Goal: Information Seeking & Learning: Learn about a topic

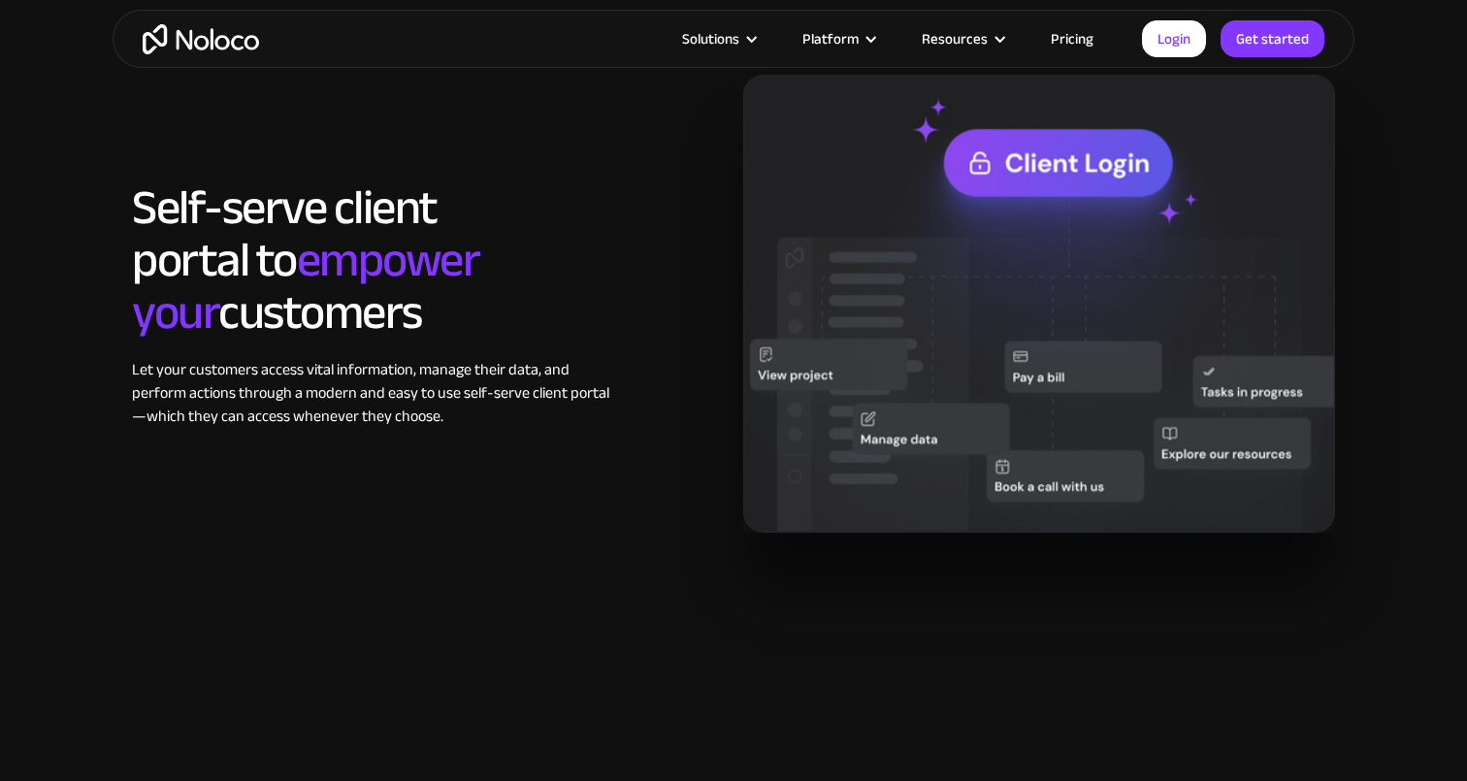
scroll to position [1668, 0]
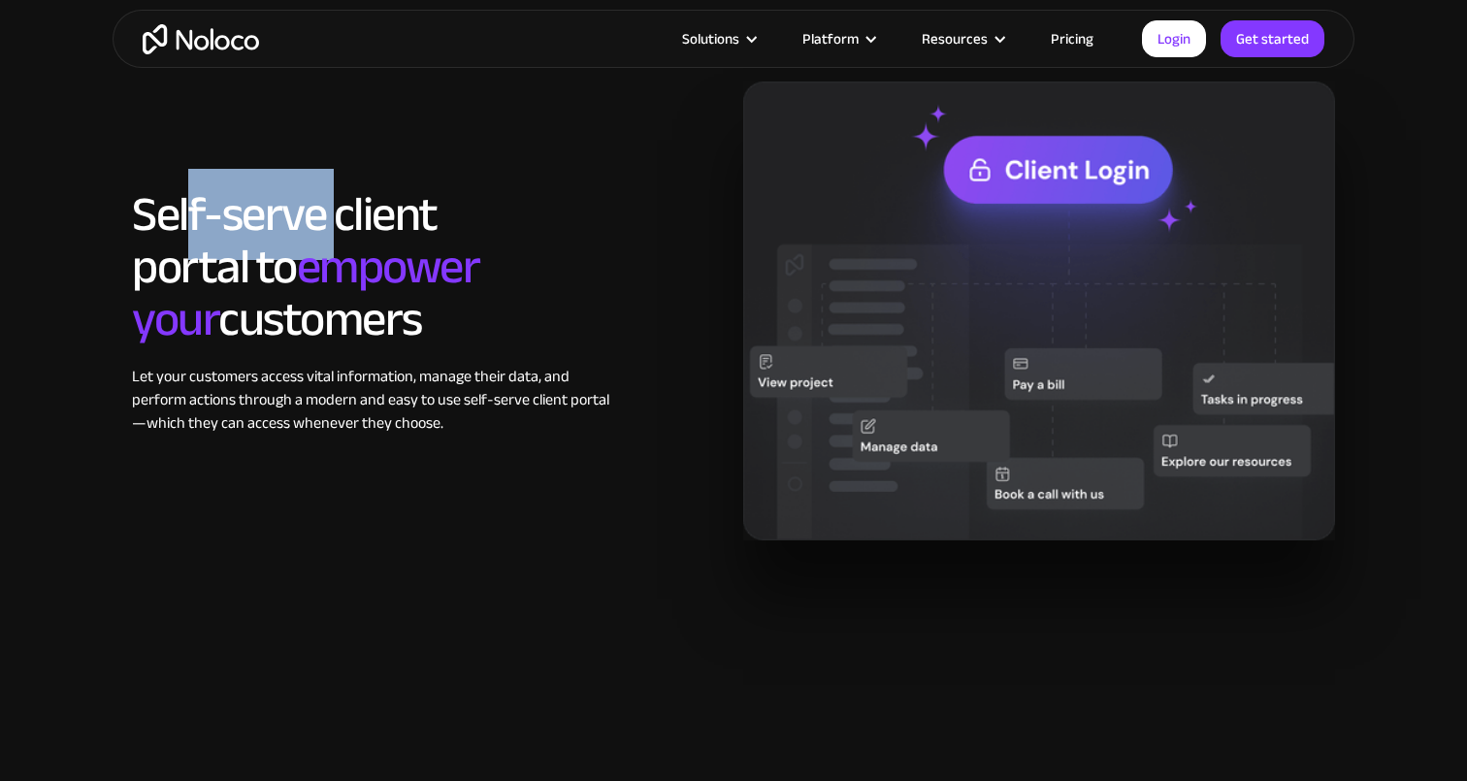
drag, startPoint x: 193, startPoint y: 202, endPoint x: 392, endPoint y: 220, distance: 199.8
click at [392, 220] on h2 "Self-serve client portal to empower your customers" at bounding box center [377, 266] width 490 height 157
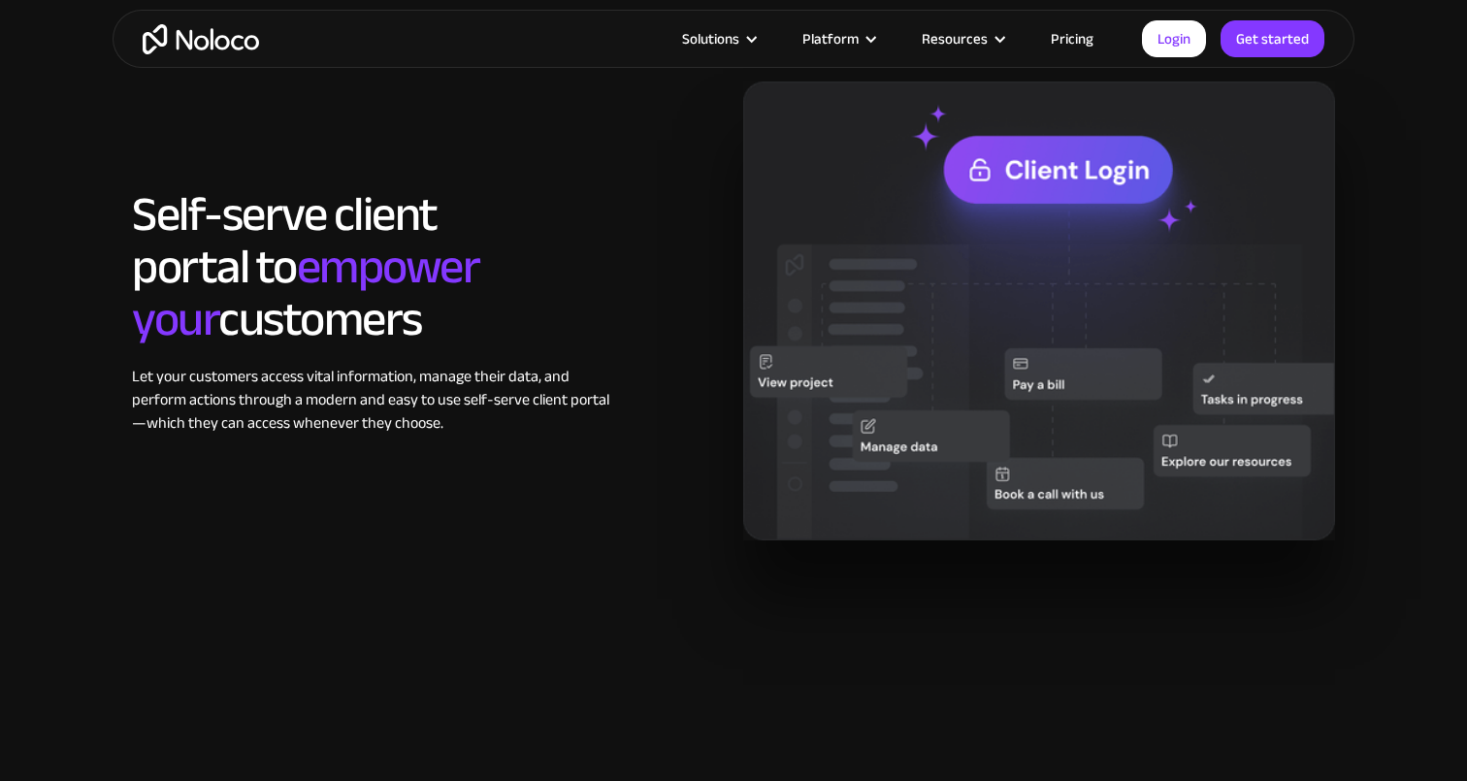
click at [390, 237] on span "empower your" at bounding box center [305, 293] width 347 height 144
drag, startPoint x: 223, startPoint y: 226, endPoint x: 368, endPoint y: 226, distance: 144.6
click at [368, 226] on h2 "Self-serve client portal to empower your customers" at bounding box center [377, 266] width 490 height 157
click at [377, 226] on span "empower your" at bounding box center [305, 293] width 347 height 144
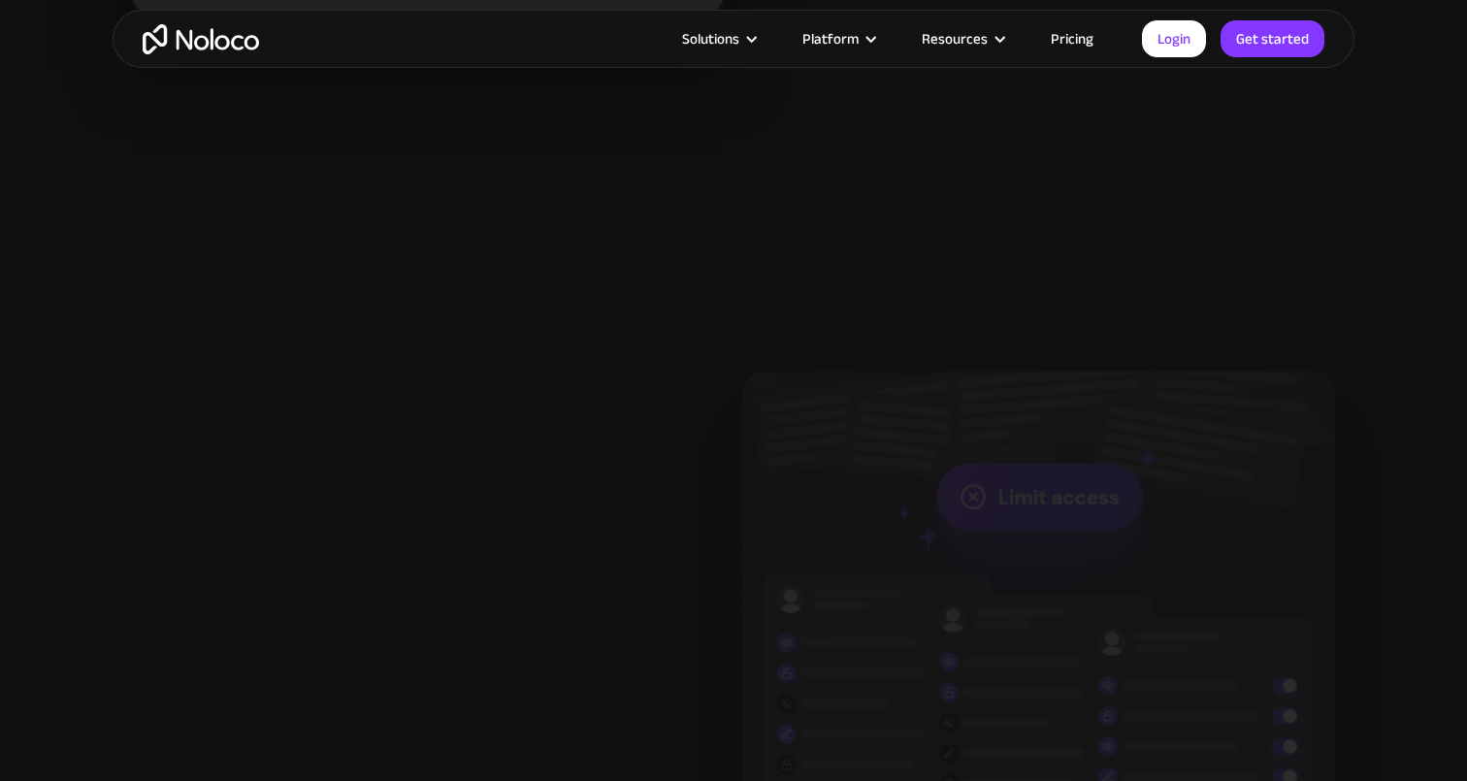
scroll to position [3097, 0]
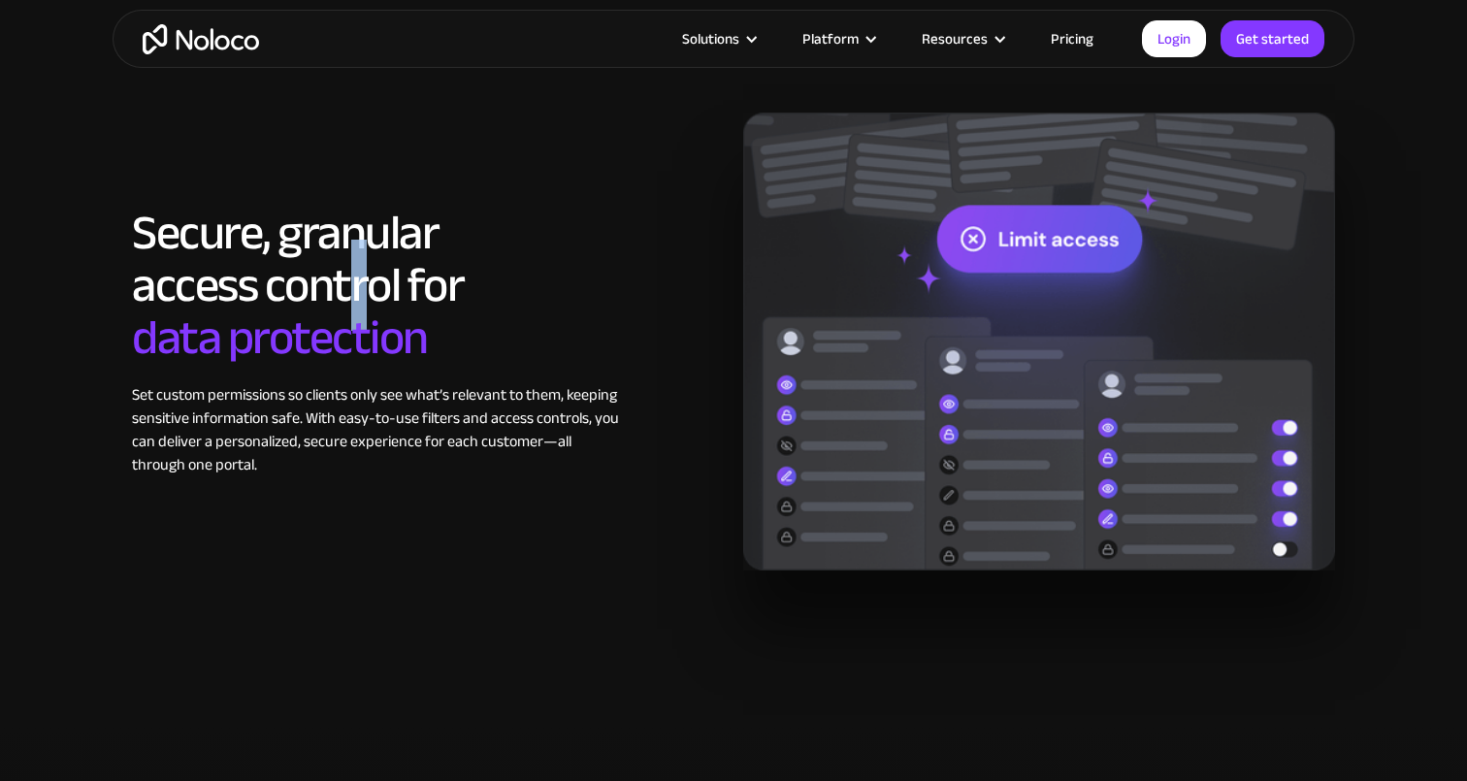
drag, startPoint x: 346, startPoint y: 247, endPoint x: 382, endPoint y: 284, distance: 51.5
click at [382, 284] on h2 "Secure, granular access control for data protection" at bounding box center [377, 285] width 490 height 157
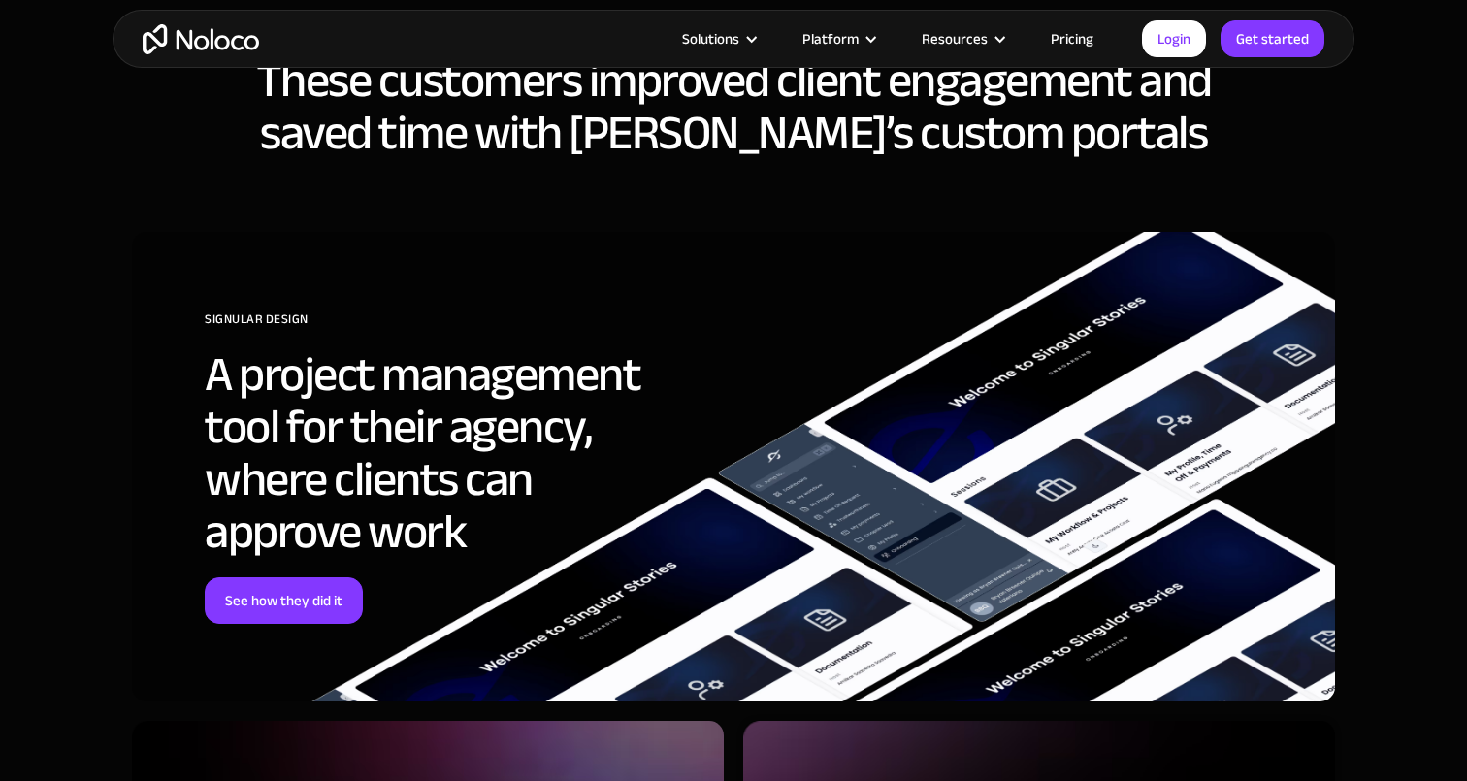
scroll to position [5849, 0]
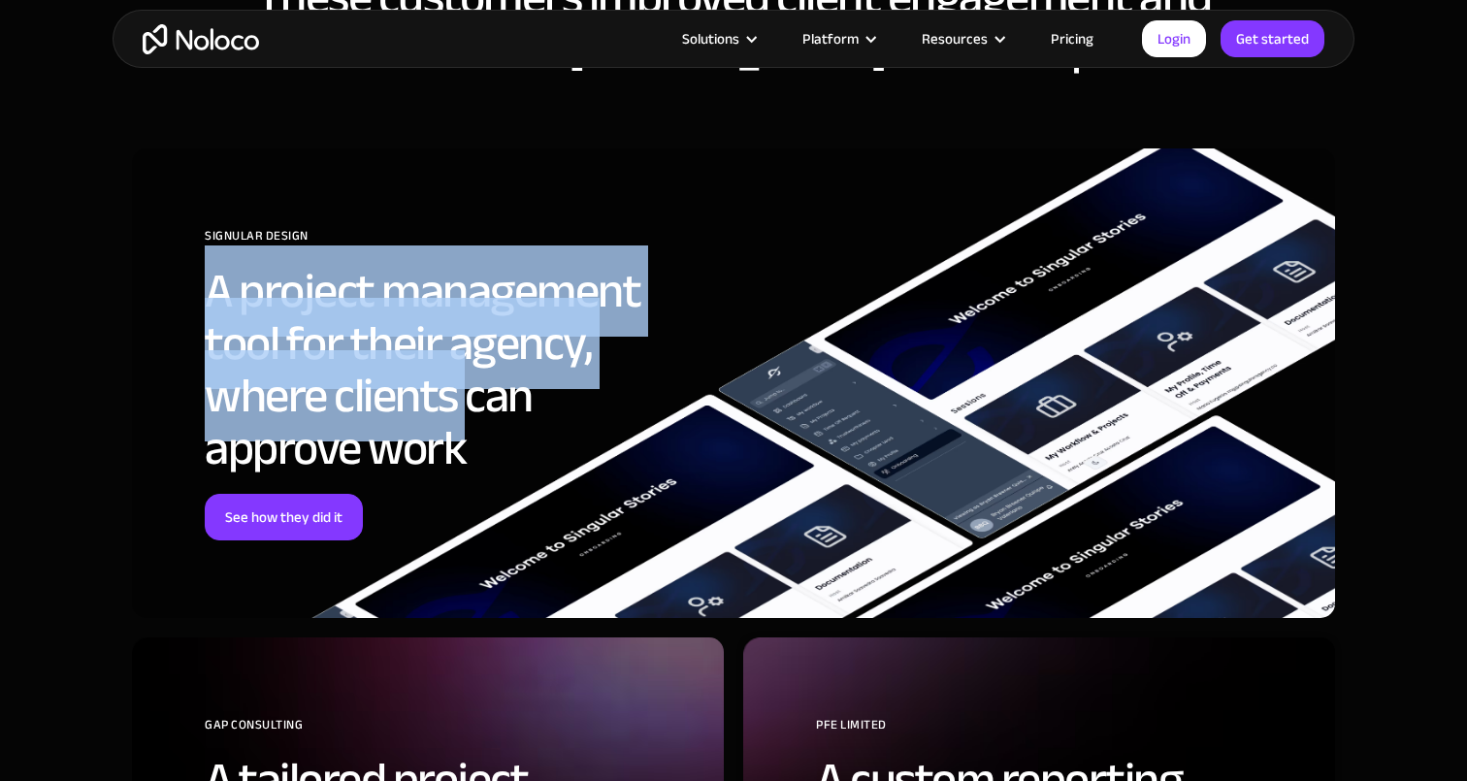
drag, startPoint x: 208, startPoint y: 276, endPoint x: 469, endPoint y: 400, distance: 289.1
click at [469, 400] on h2 "A project management tool for their agency, where clients can approve work" at bounding box center [450, 370] width 490 height 210
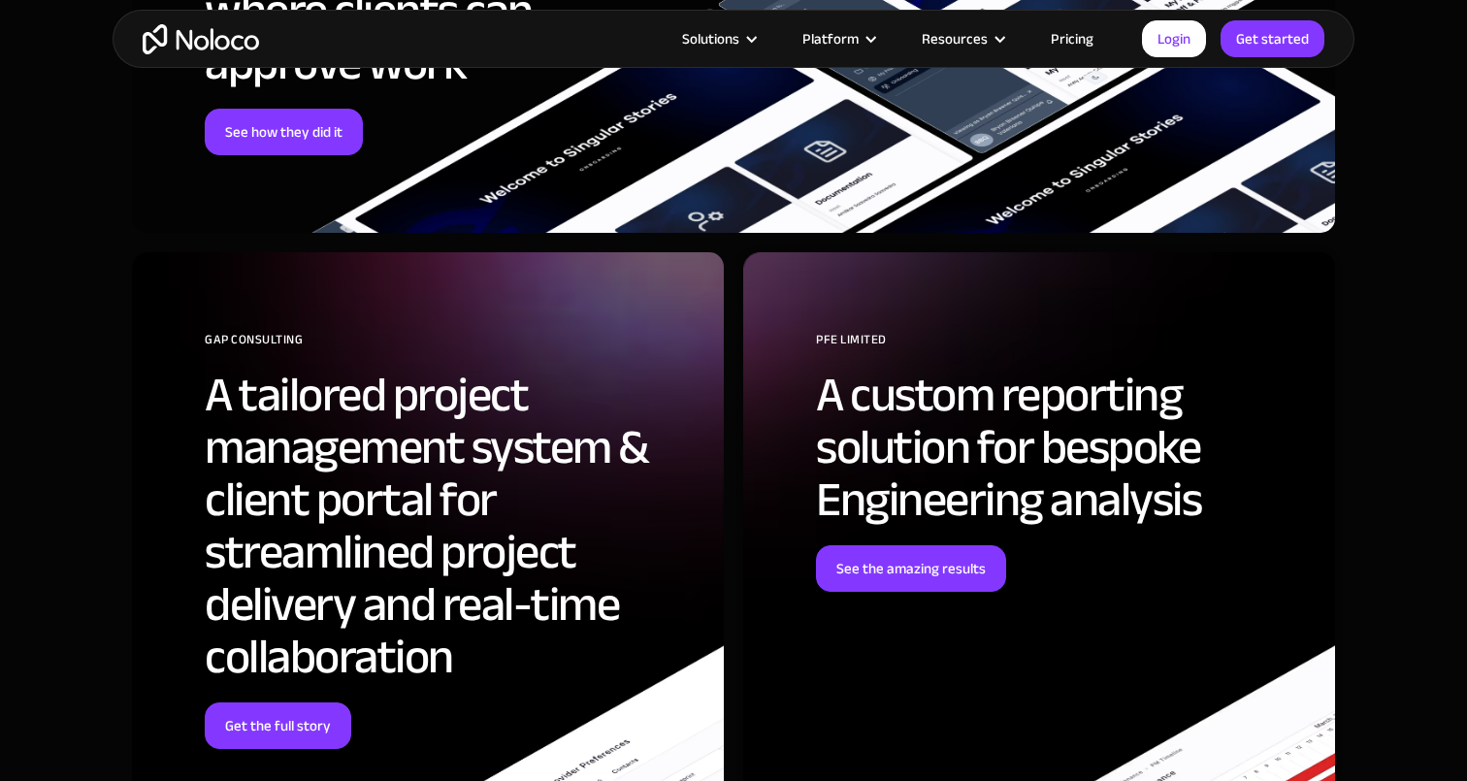
scroll to position [6359, 0]
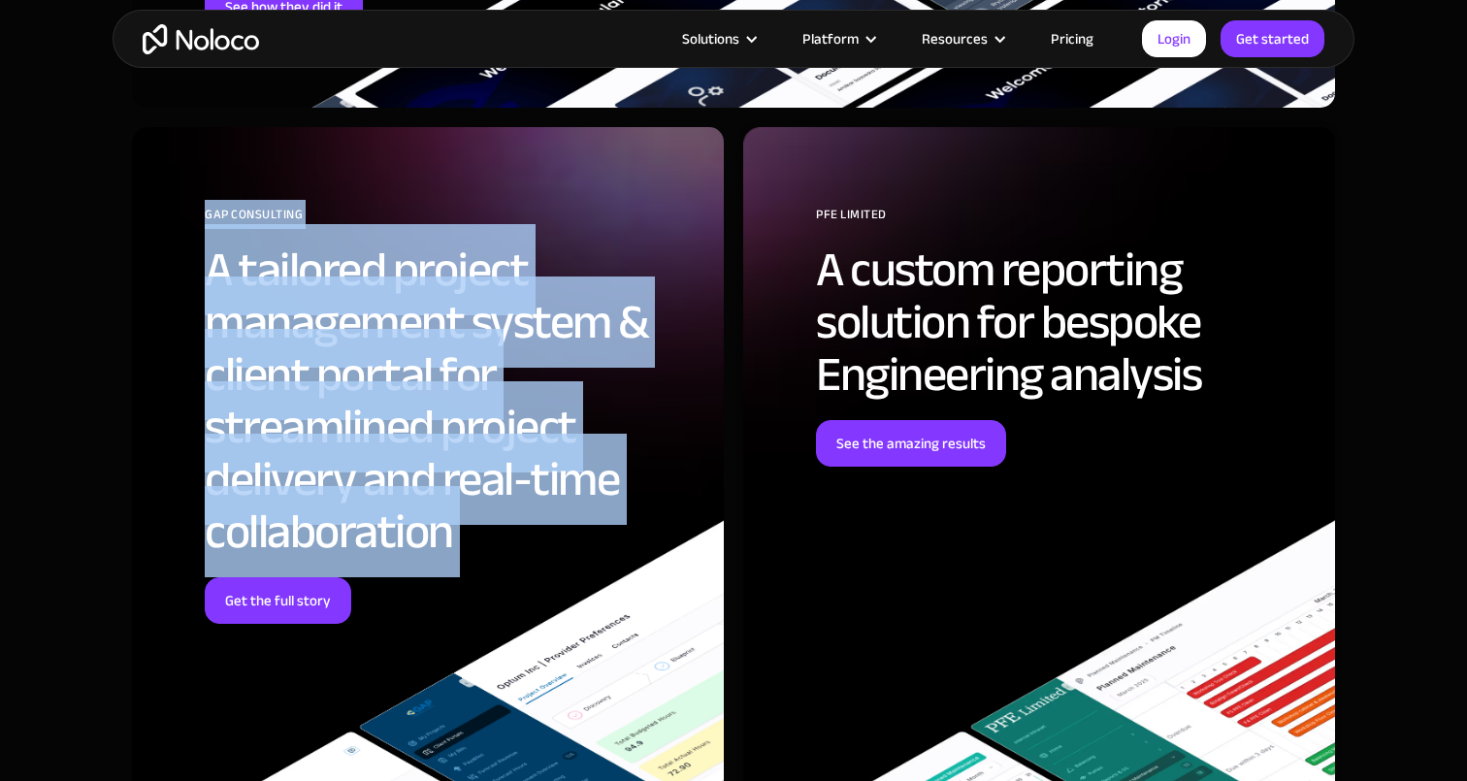
drag, startPoint x: 200, startPoint y: 192, endPoint x: 496, endPoint y: 559, distance: 471.3
click at [496, 559] on div "GAP Consulting A tailored project management system & client portal for streaml…" at bounding box center [428, 501] width 592 height 749
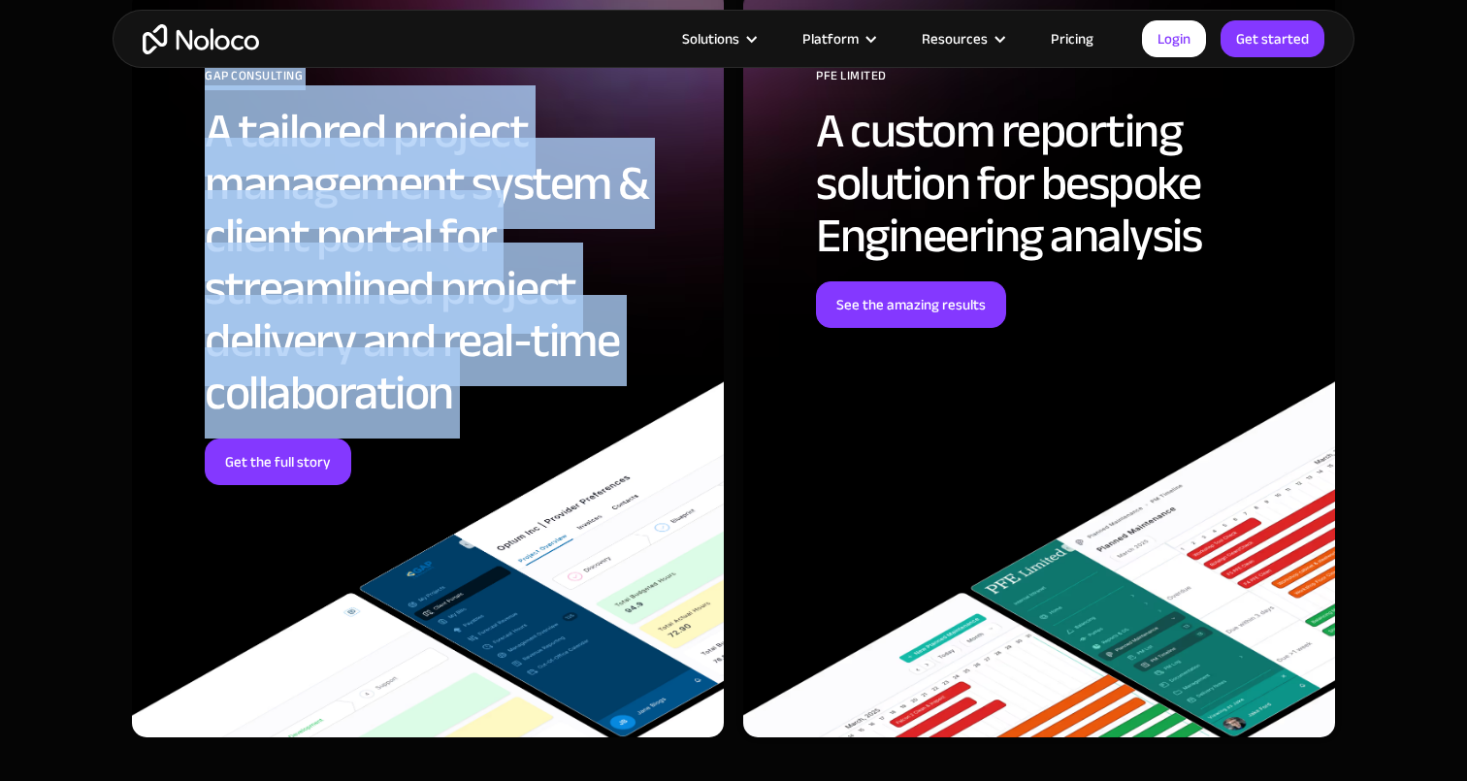
scroll to position [6556, 0]
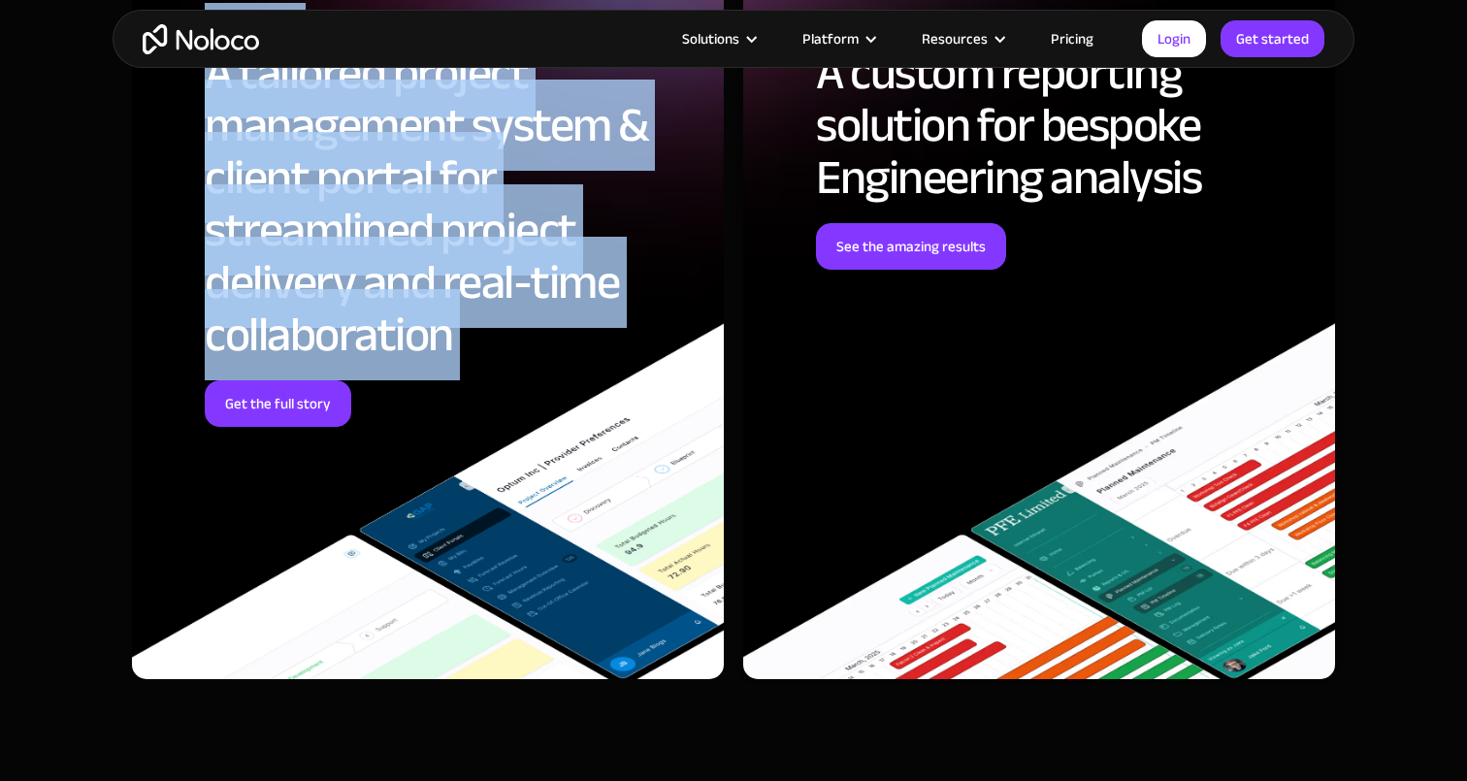
click at [409, 283] on h2 "A tailored project management system & client portal for streamlined project de…" at bounding box center [450, 204] width 490 height 314
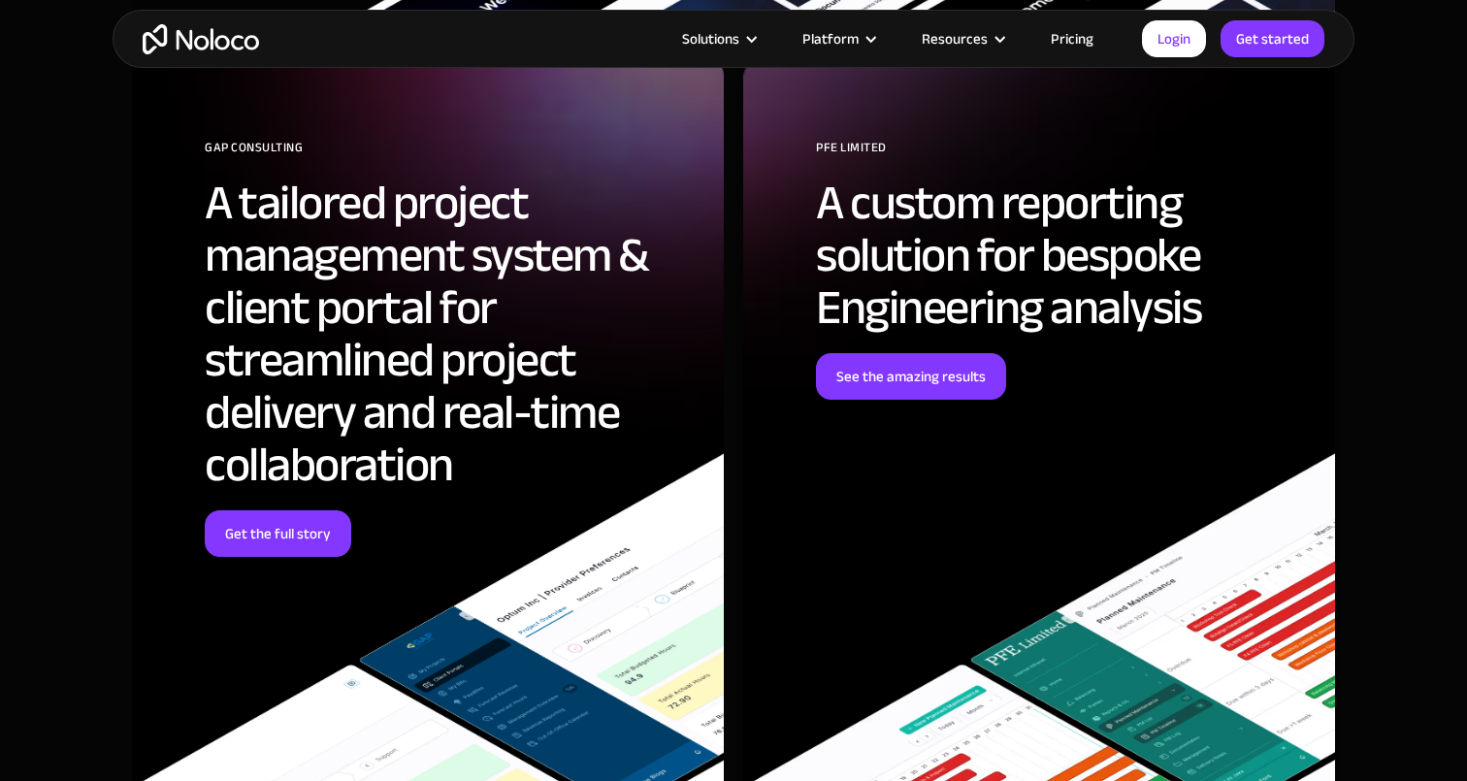
scroll to position [6415, 0]
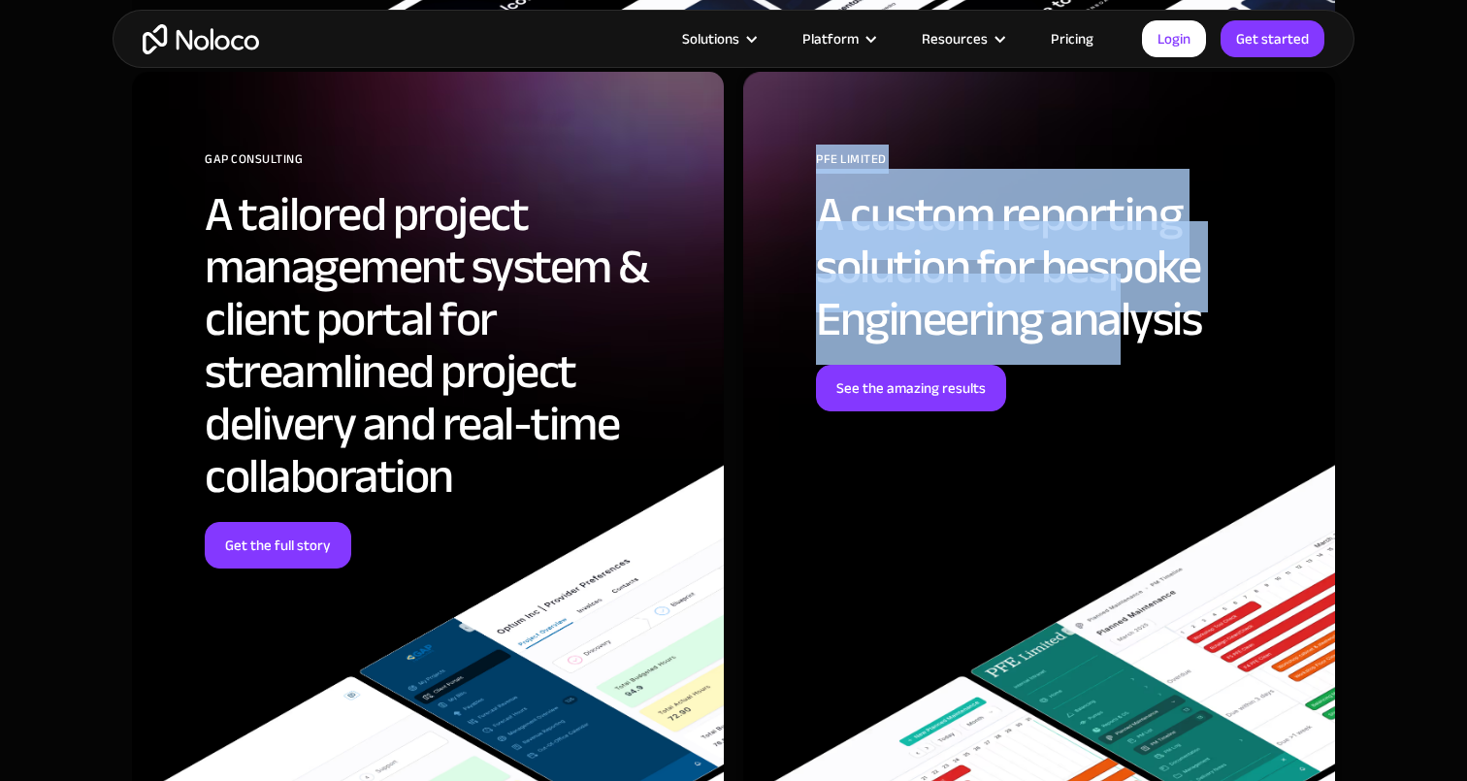
drag, startPoint x: 819, startPoint y: 155, endPoint x: 1114, endPoint y: 333, distance: 344.3
click at [1114, 333] on div "PFE Limited A custom reporting solution for bespoke Engineering analysis See th…" at bounding box center [1061, 278] width 490 height 267
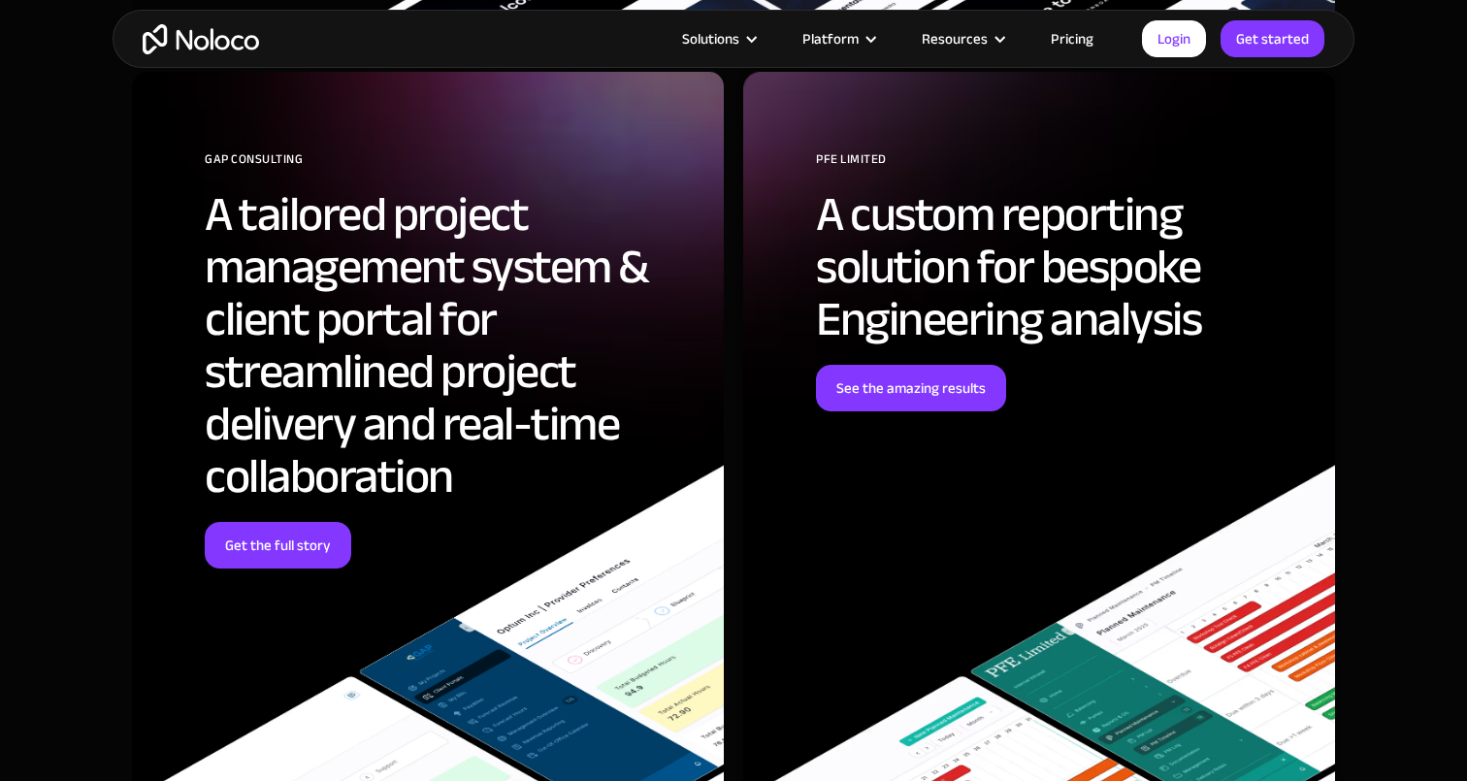
click at [1082, 296] on h2 "A custom reporting solution for bespoke Engineering analysis" at bounding box center [1061, 266] width 490 height 157
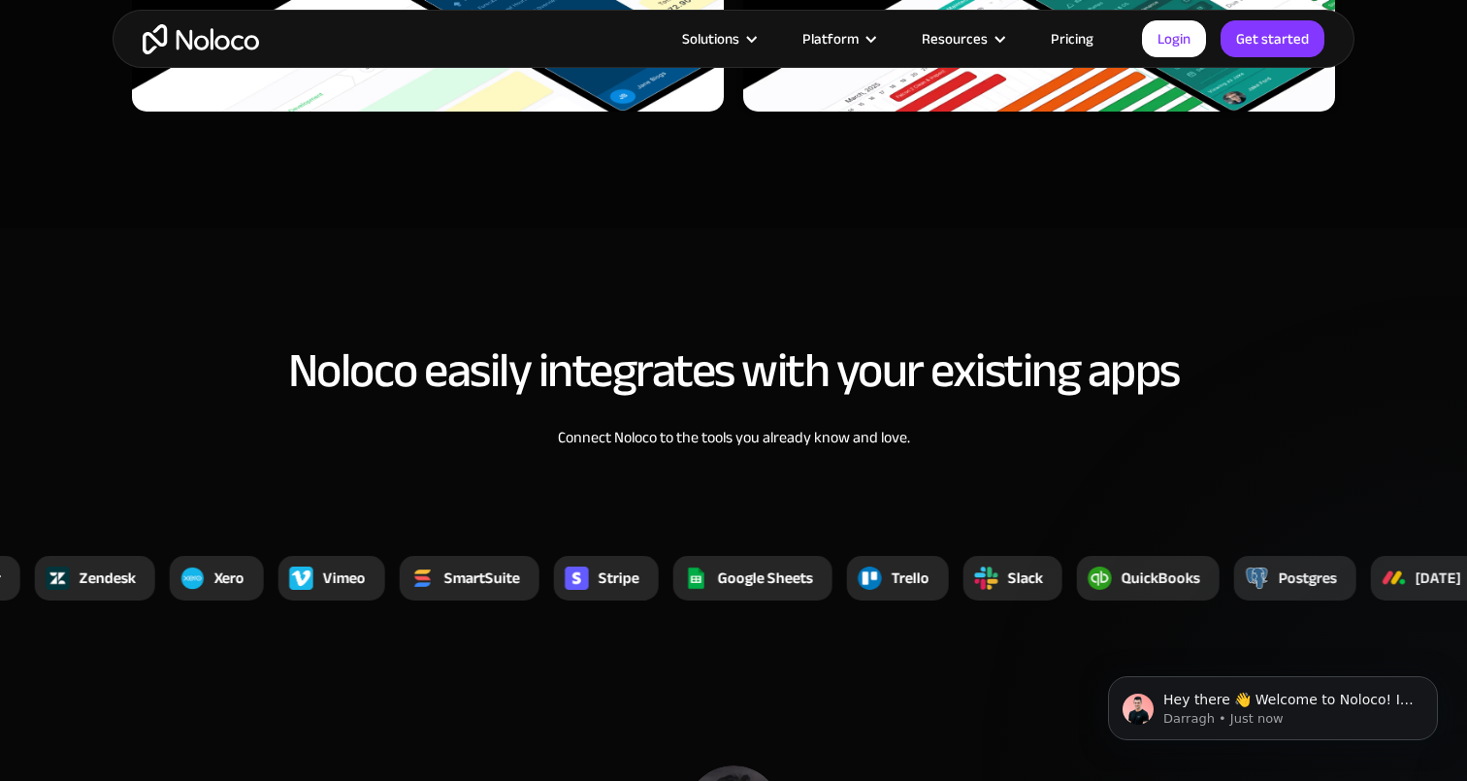
scroll to position [7178, 0]
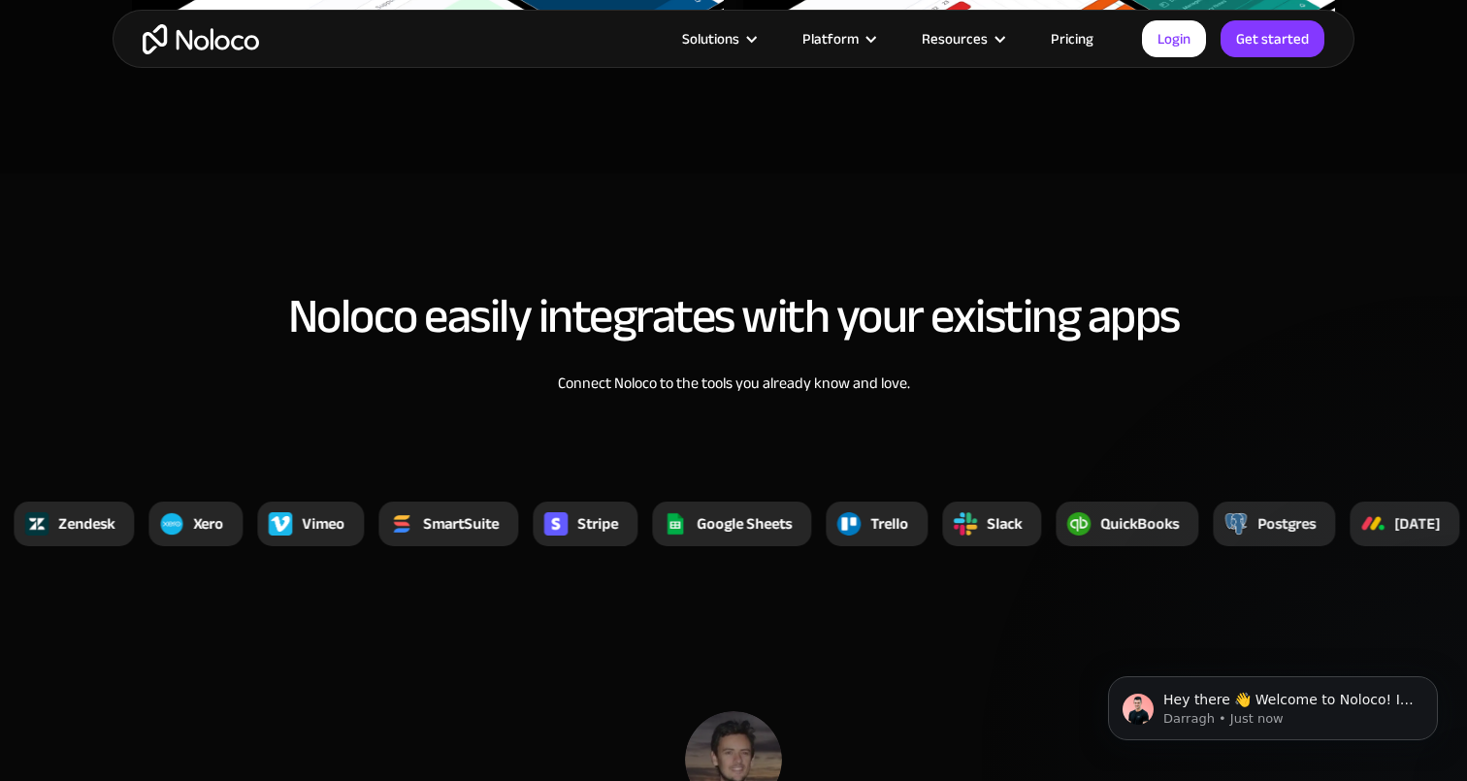
click at [1093, 39] on link "Pricing" at bounding box center [1072, 38] width 91 height 25
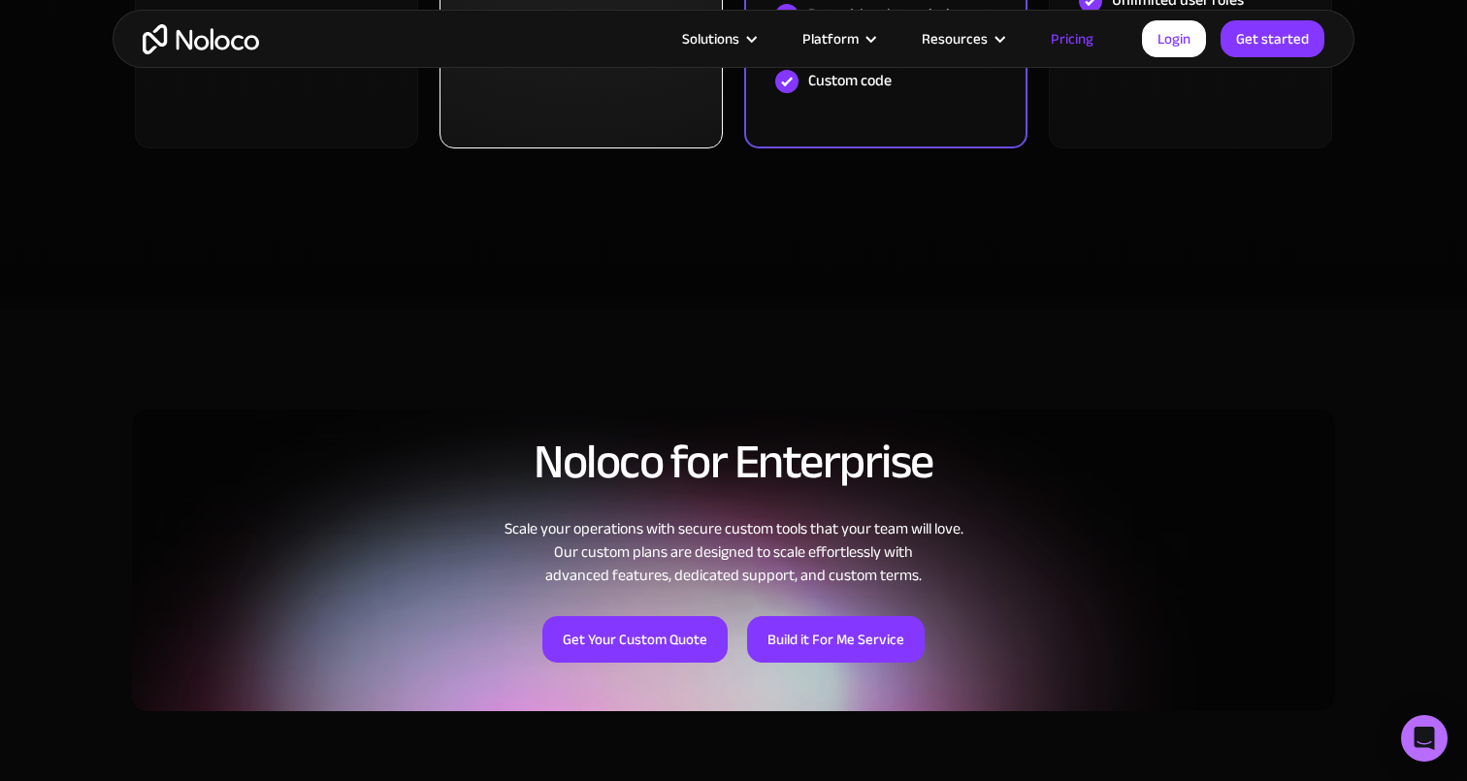
scroll to position [1177, 0]
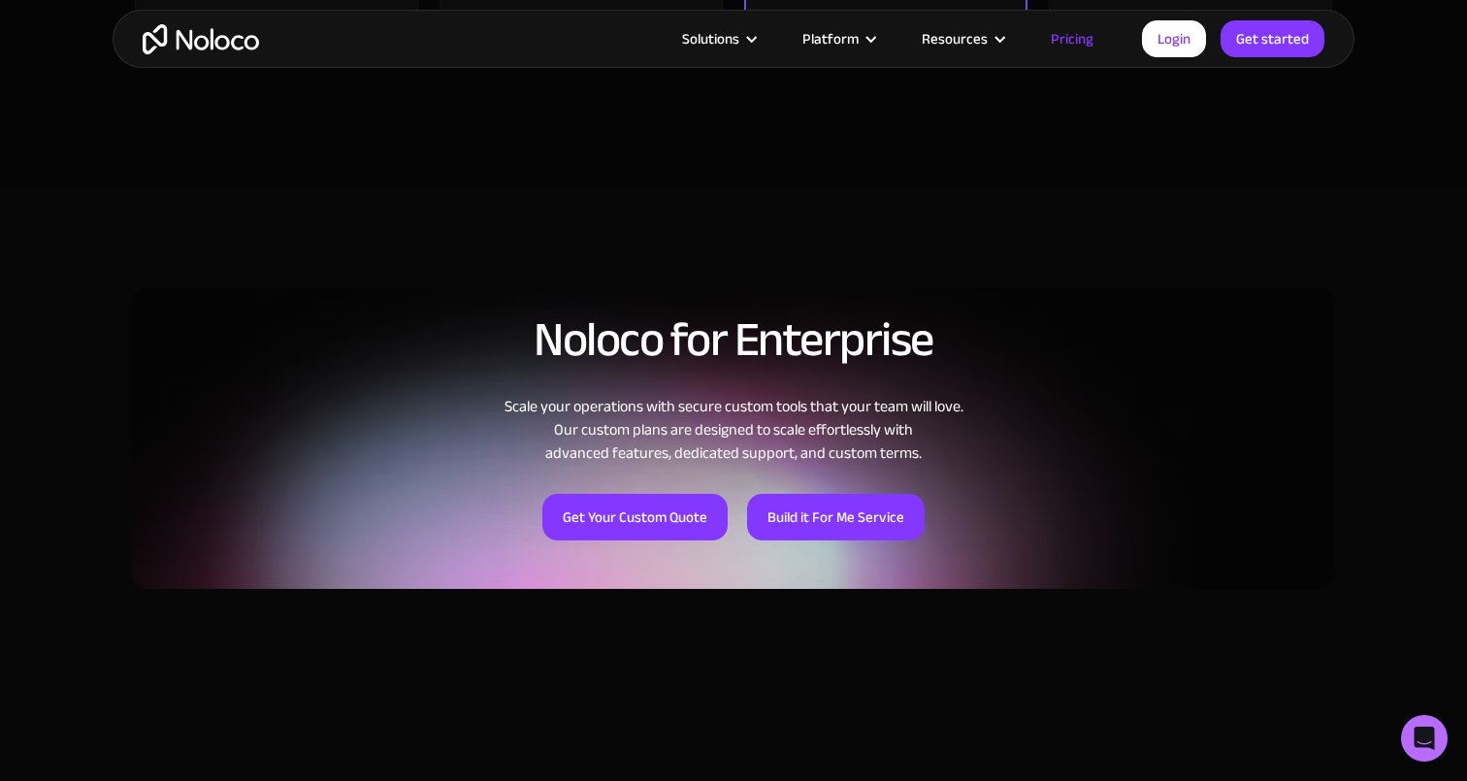
click at [1366, 254] on section "Noloco for Enterprise Scale your operations with secure custom tools that your …" at bounding box center [733, 446] width 1467 height 518
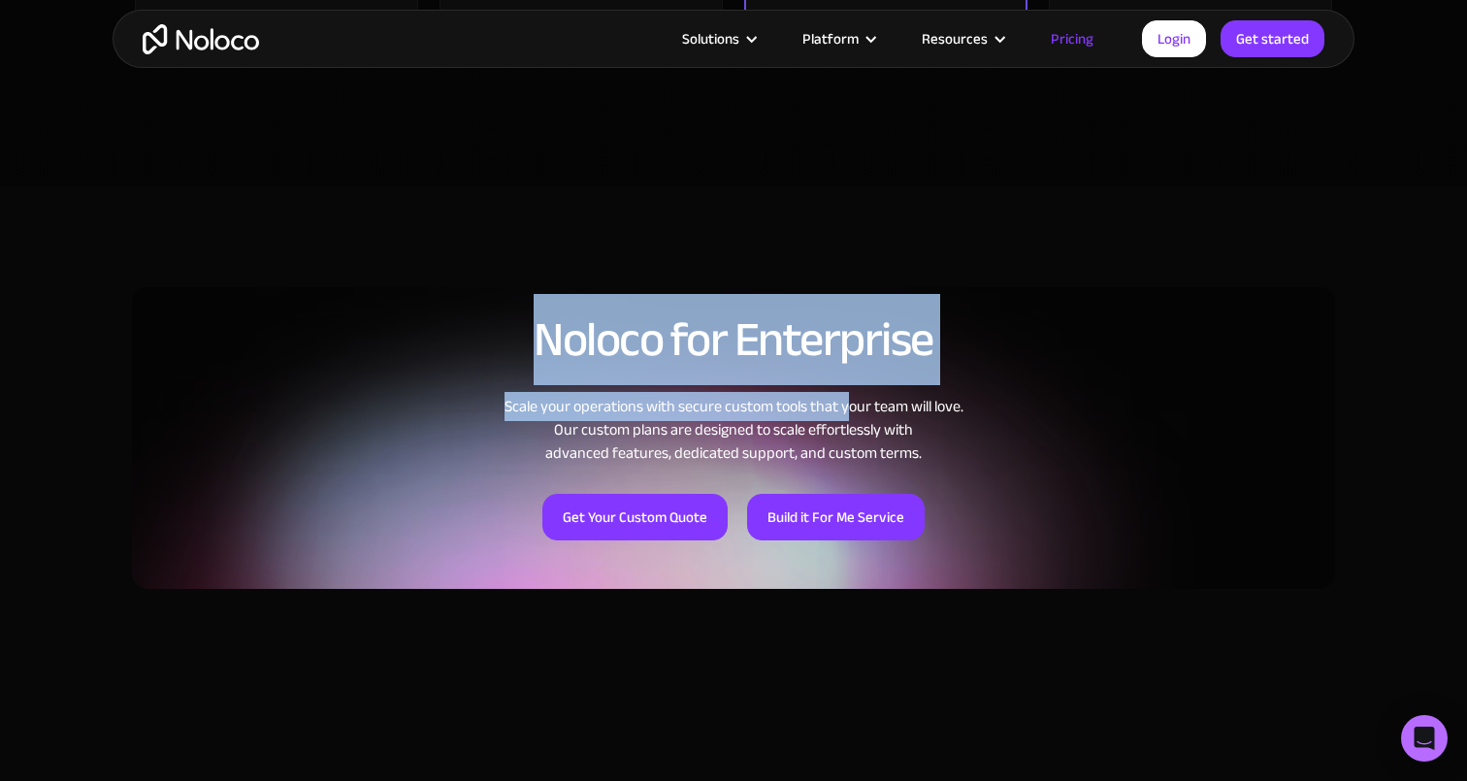
drag, startPoint x: 545, startPoint y: 334, endPoint x: 855, endPoint y: 399, distance: 316.3
click at [851, 395] on div "Noloco for Enterprise Scale your operations with secure custom tools that your …" at bounding box center [733, 427] width 1203 height 324
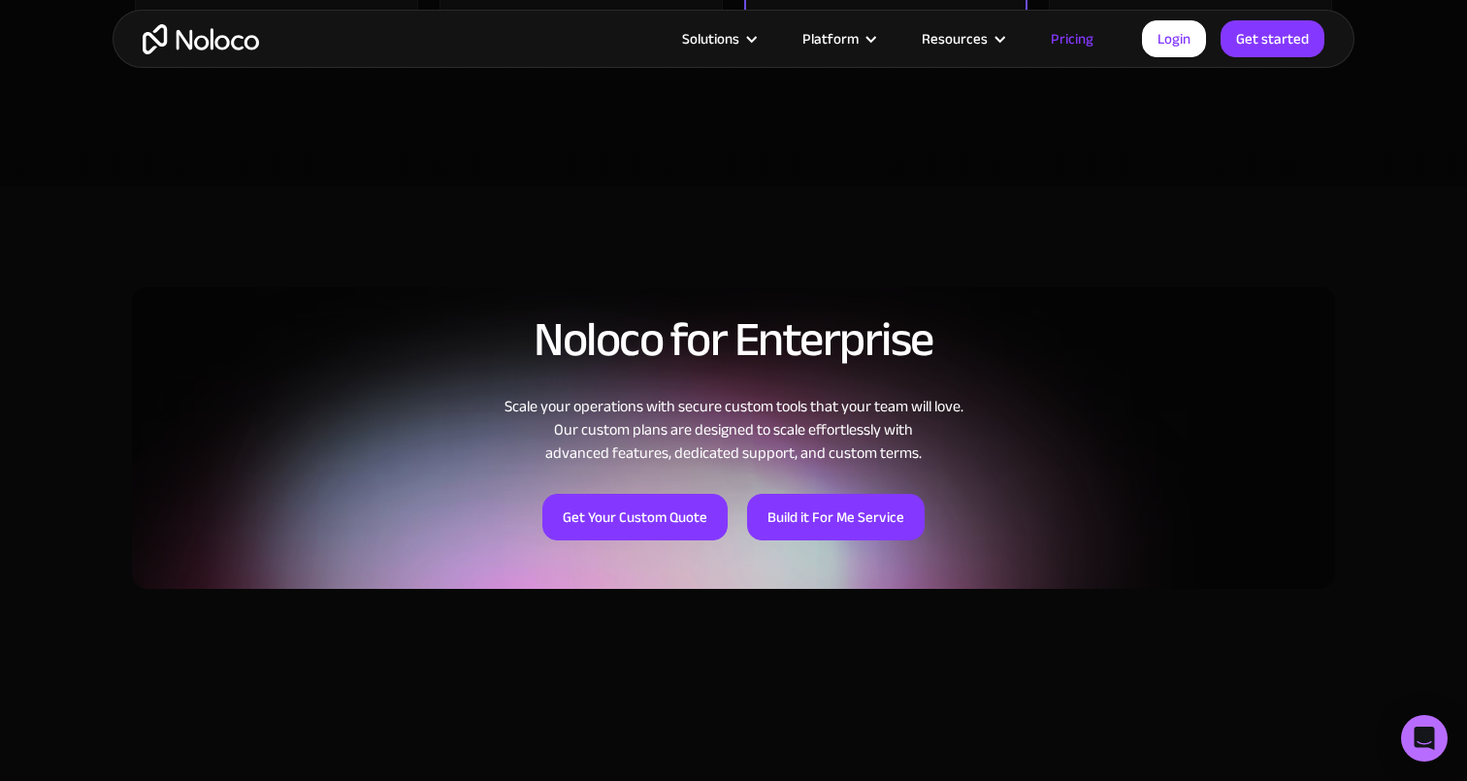
click at [798, 440] on div "Scale your operations with secure custom tools that your team will love. Our cu…" at bounding box center [733, 430] width 1203 height 70
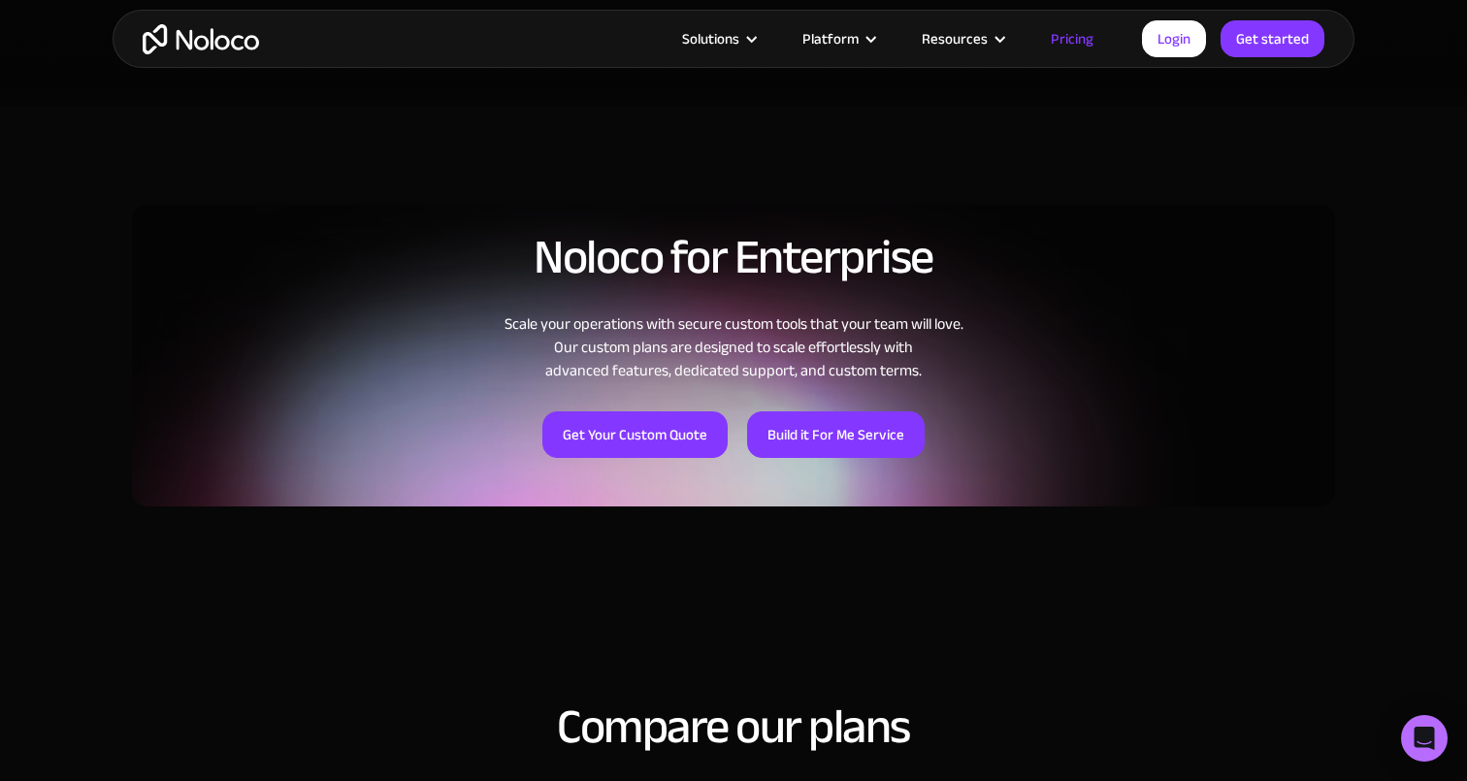
scroll to position [1263, 0]
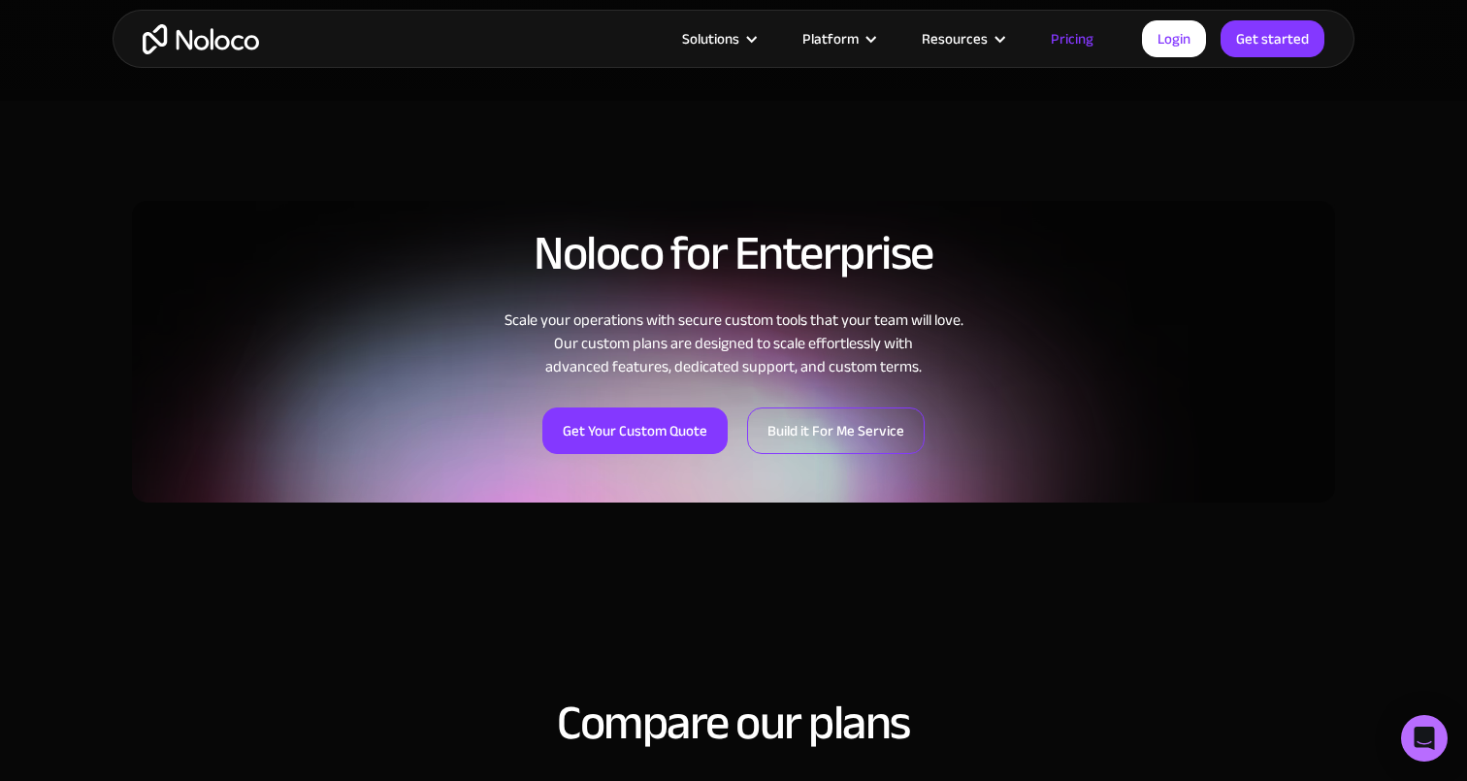
click at [859, 427] on link "Build it For Me Service" at bounding box center [836, 431] width 178 height 47
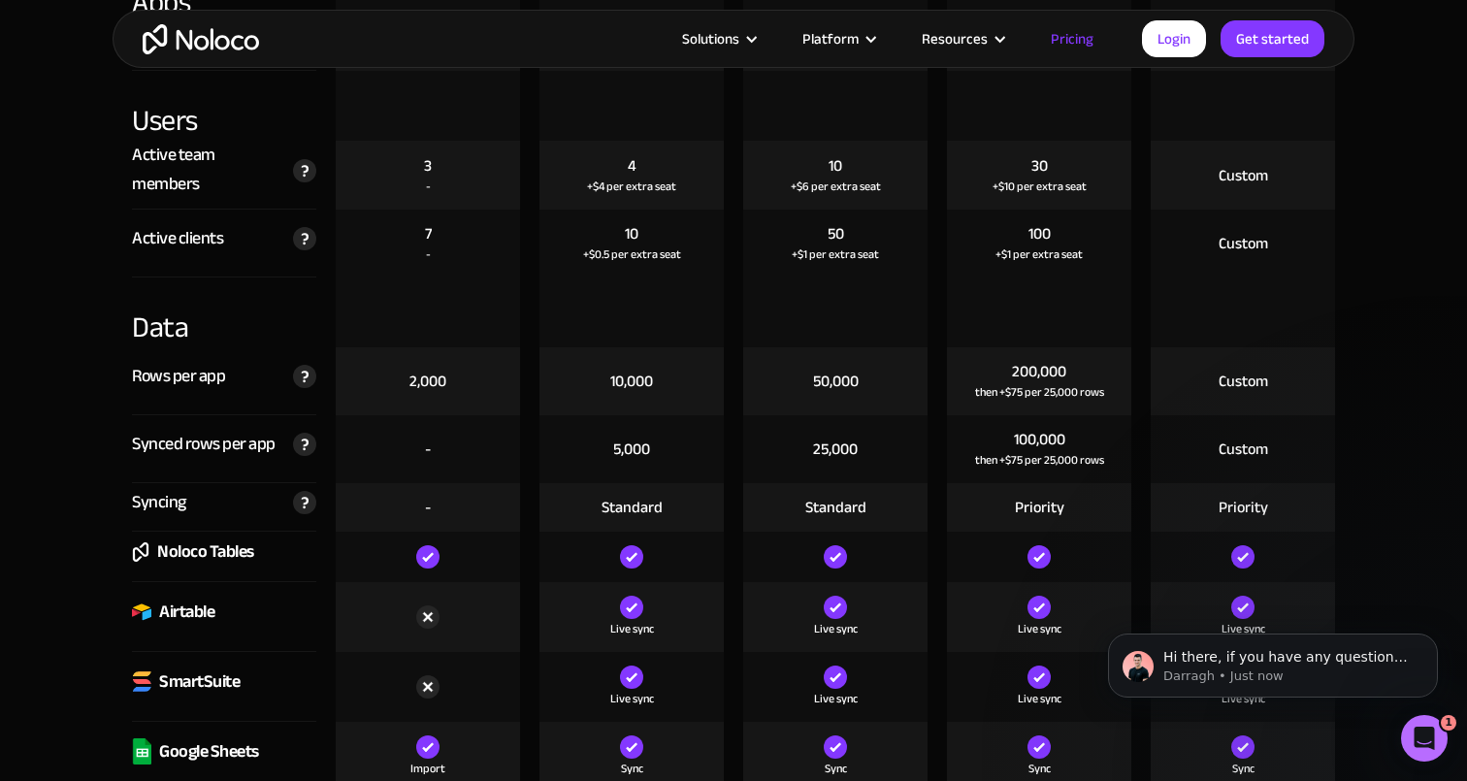
scroll to position [1495, 0]
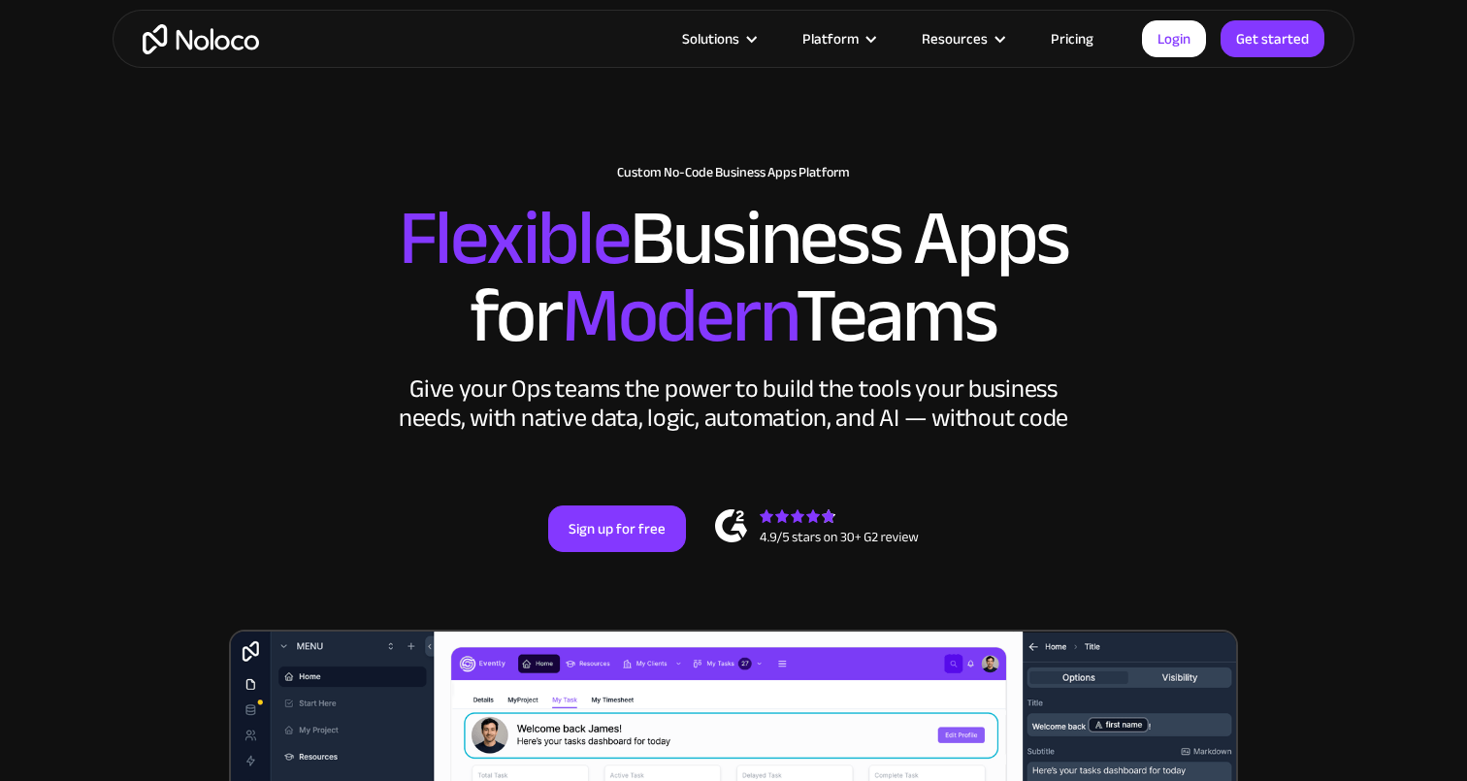
scroll to position [16, 0]
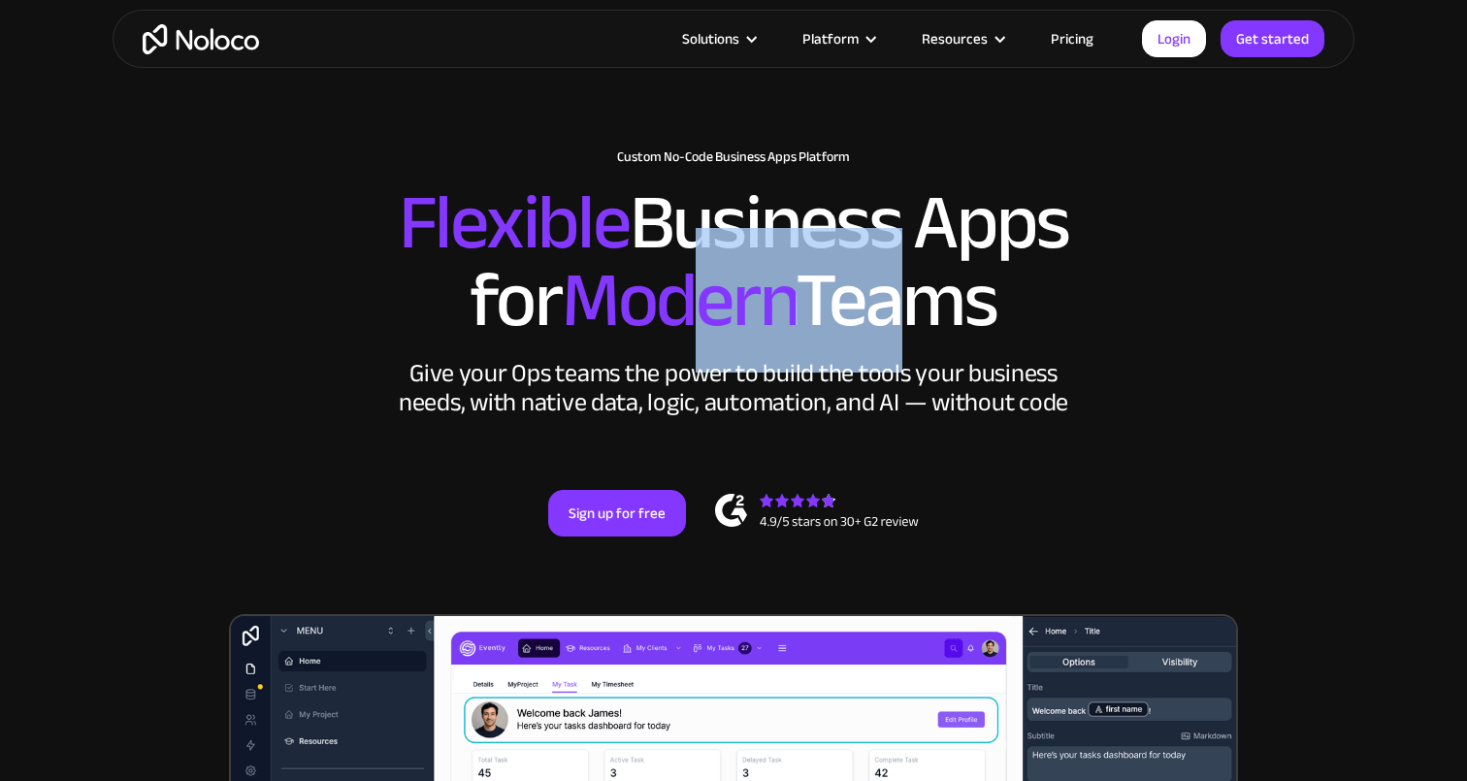
drag, startPoint x: 697, startPoint y: 271, endPoint x: 864, endPoint y: 279, distance: 167.1
click at [864, 279] on h2 "Flexible Business Apps for Modern Teams" at bounding box center [733, 261] width 1203 height 155
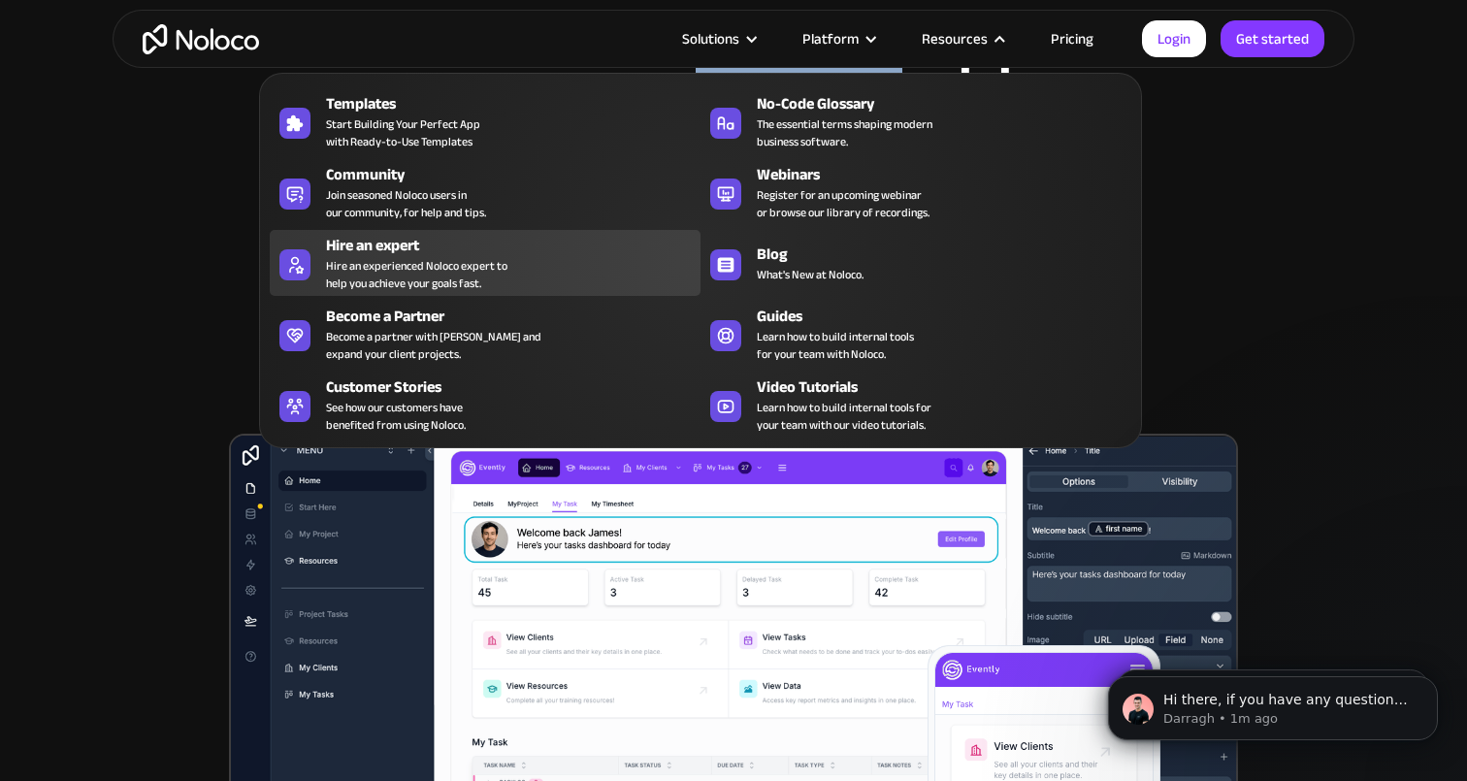
scroll to position [0, 0]
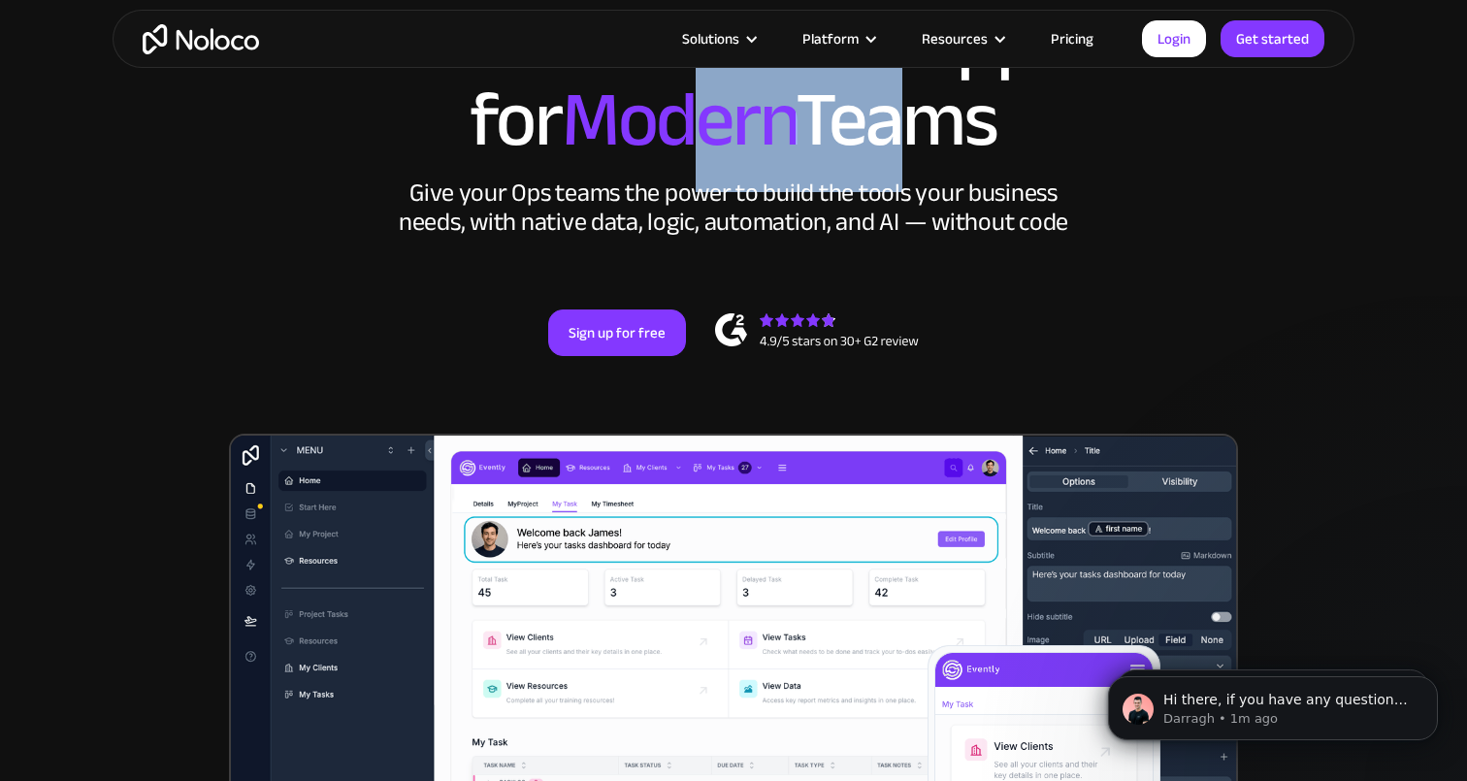
click at [1074, 32] on link "Pricing" at bounding box center [1072, 38] width 91 height 25
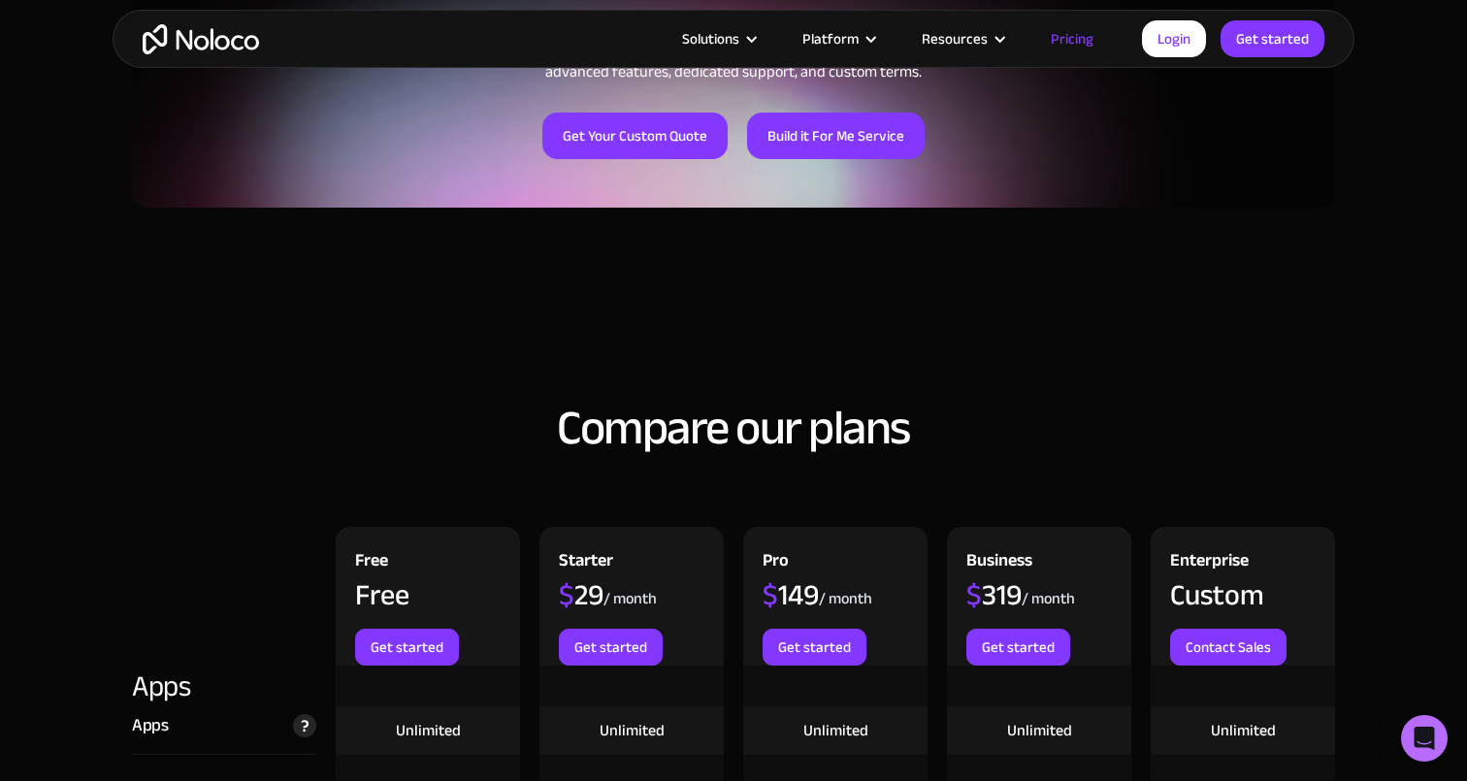
scroll to position [1261, 0]
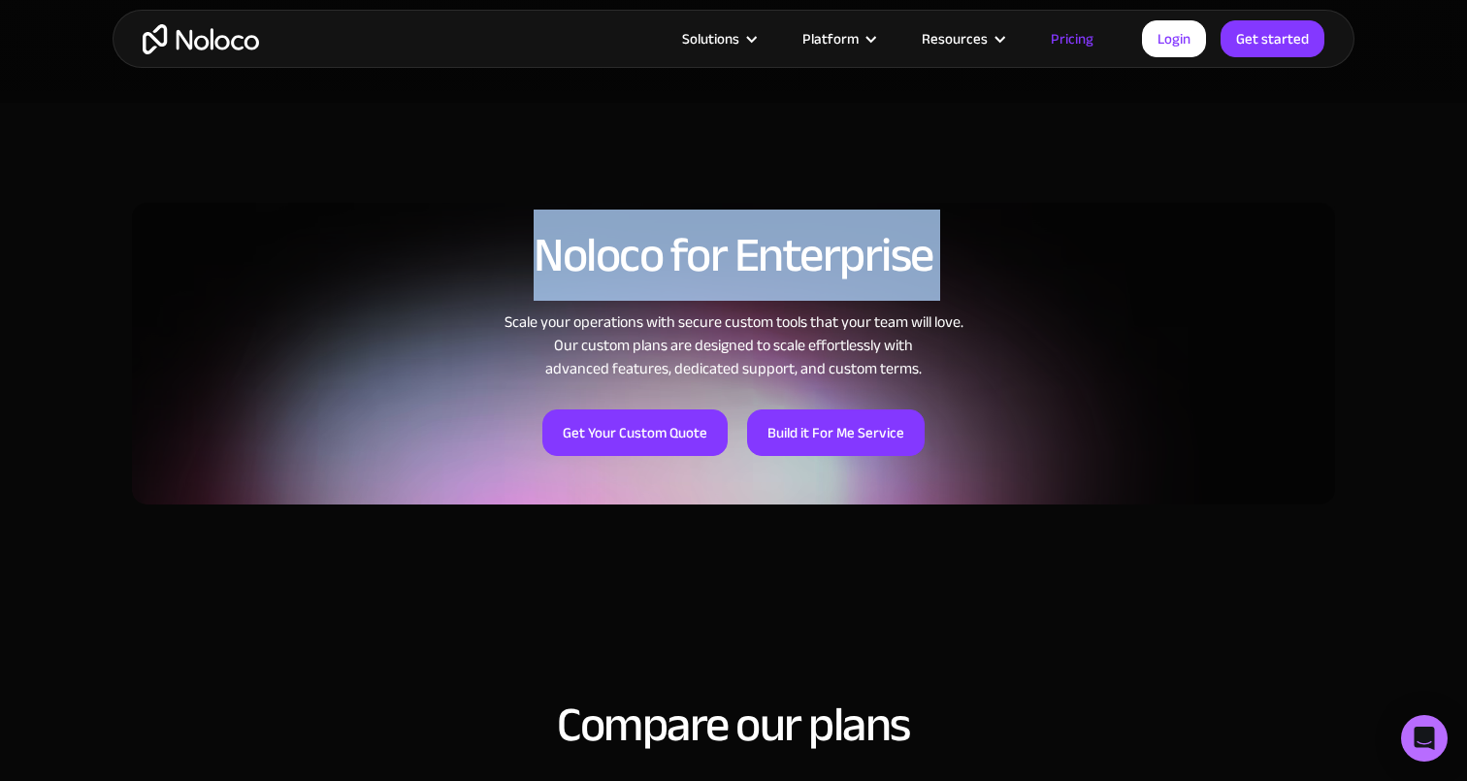
drag, startPoint x: 528, startPoint y: 246, endPoint x: 800, endPoint y: 332, distance: 284.8
click at [800, 332] on div "Noloco for Enterprise Scale your operations with secure custom tools that your …" at bounding box center [733, 342] width 1203 height 324
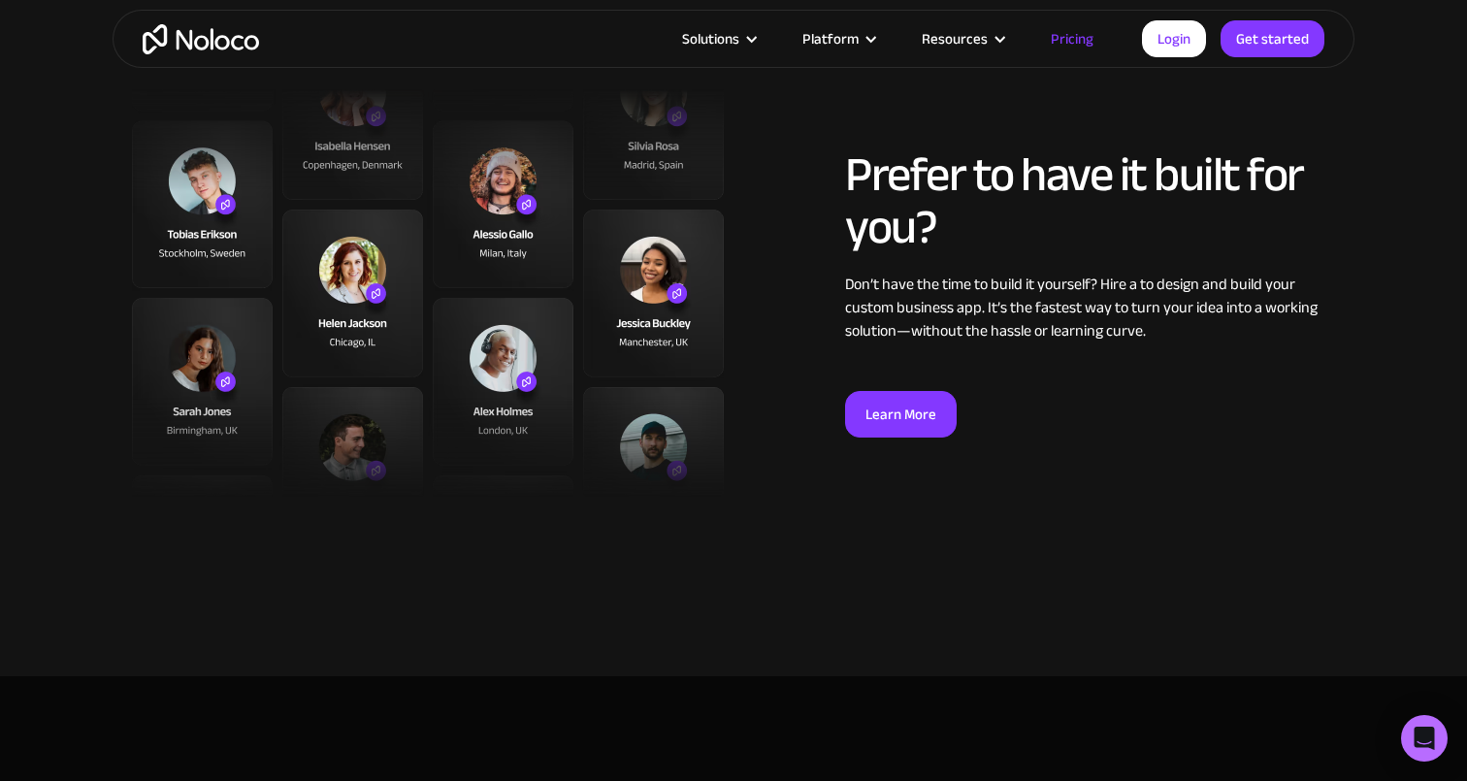
scroll to position [7009, 0]
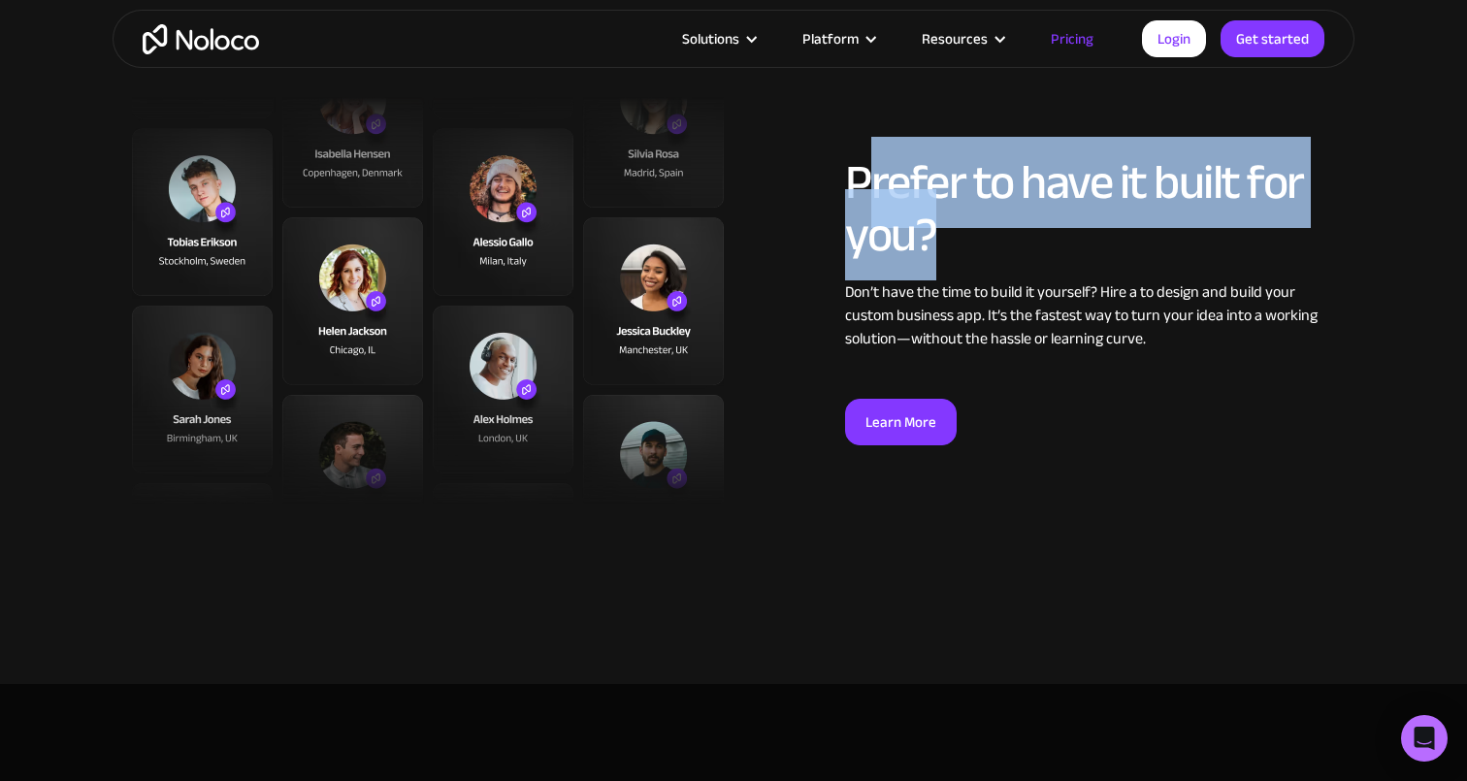
drag, startPoint x: 866, startPoint y: 176, endPoint x: 989, endPoint y: 256, distance: 147.2
click at [989, 256] on h2 "Prefer to have it built for you?" at bounding box center [1090, 208] width 490 height 105
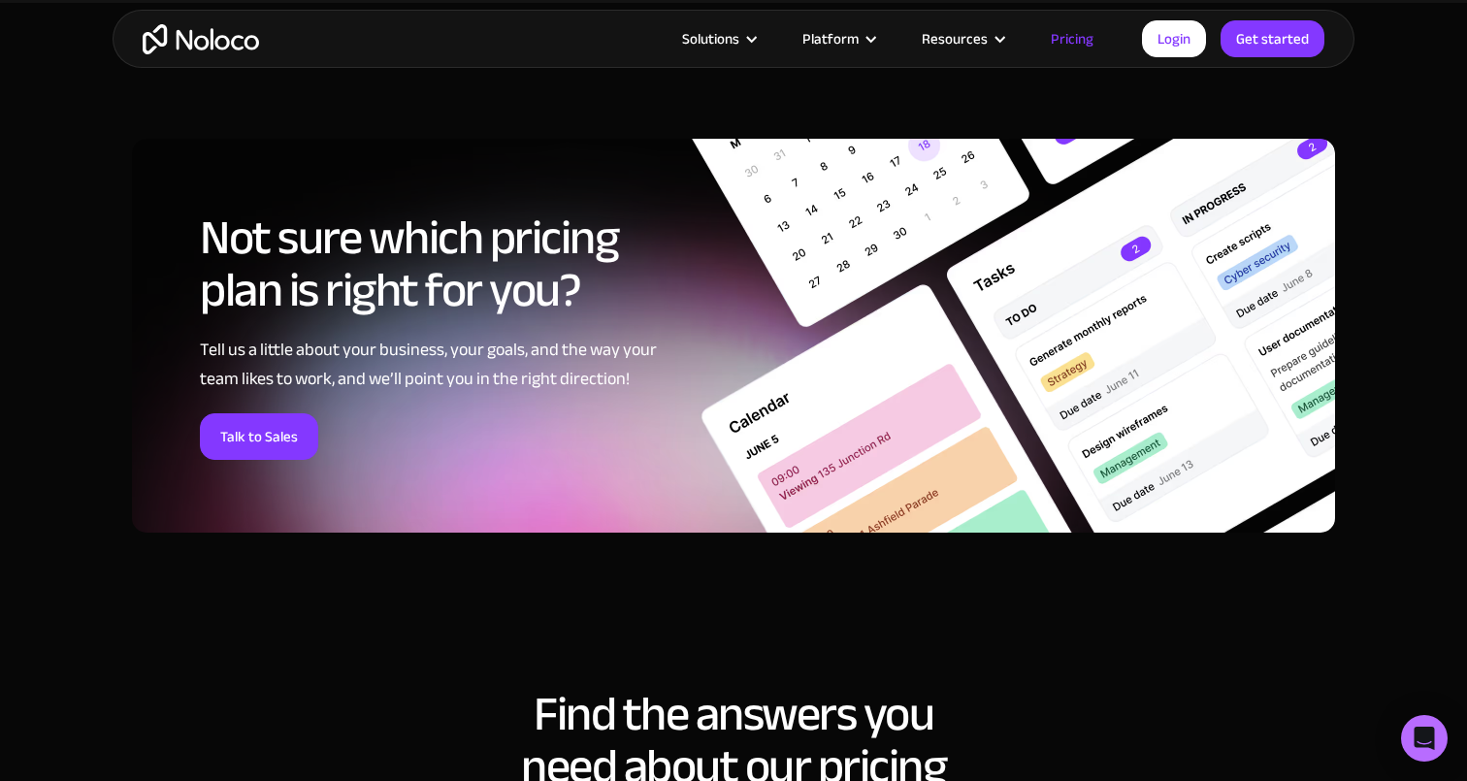
scroll to position [7643, 0]
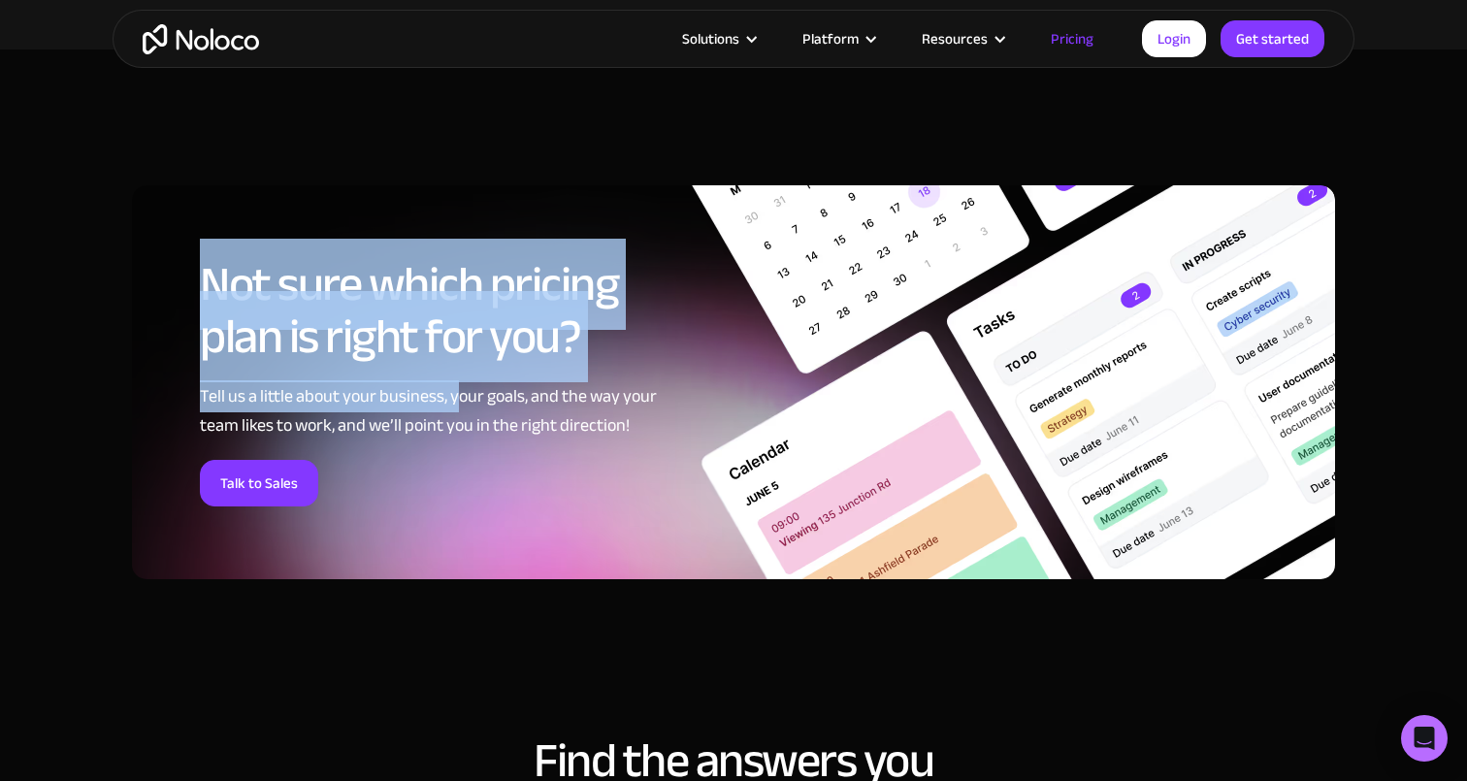
drag, startPoint x: 187, startPoint y: 268, endPoint x: 458, endPoint y: 408, distance: 304.6
click at [458, 408] on div "Not sure which pricing plan is right for you? Tell us a little about your busin…" at bounding box center [733, 382] width 1203 height 394
click at [458, 408] on div "Tell us a little about your business, your goals, and the way your team likes t…" at bounding box center [445, 411] width 490 height 58
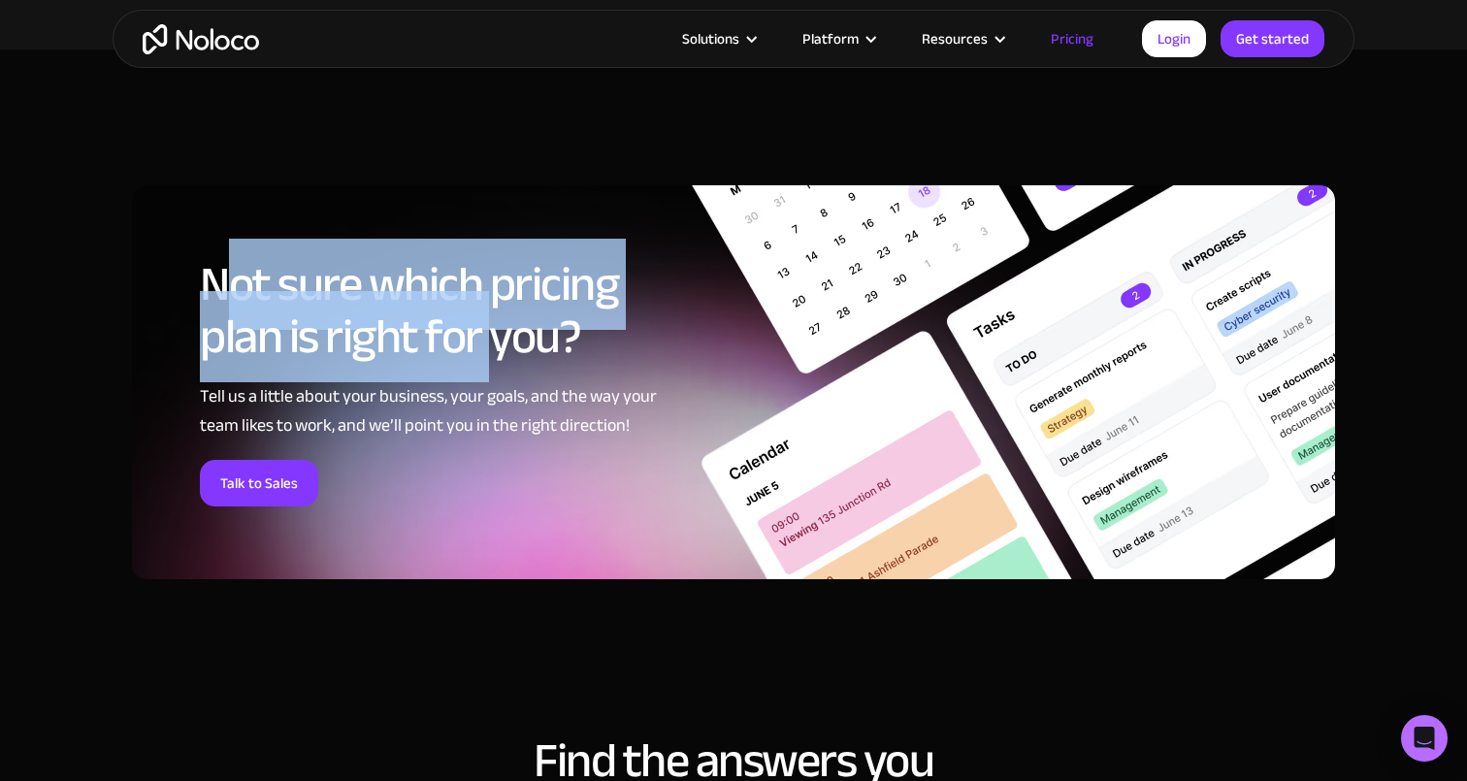
drag, startPoint x: 237, startPoint y: 283, endPoint x: 502, endPoint y: 312, distance: 266.5
click at [497, 310] on h2 "Not sure which pricing plan is right for you?" at bounding box center [445, 310] width 490 height 105
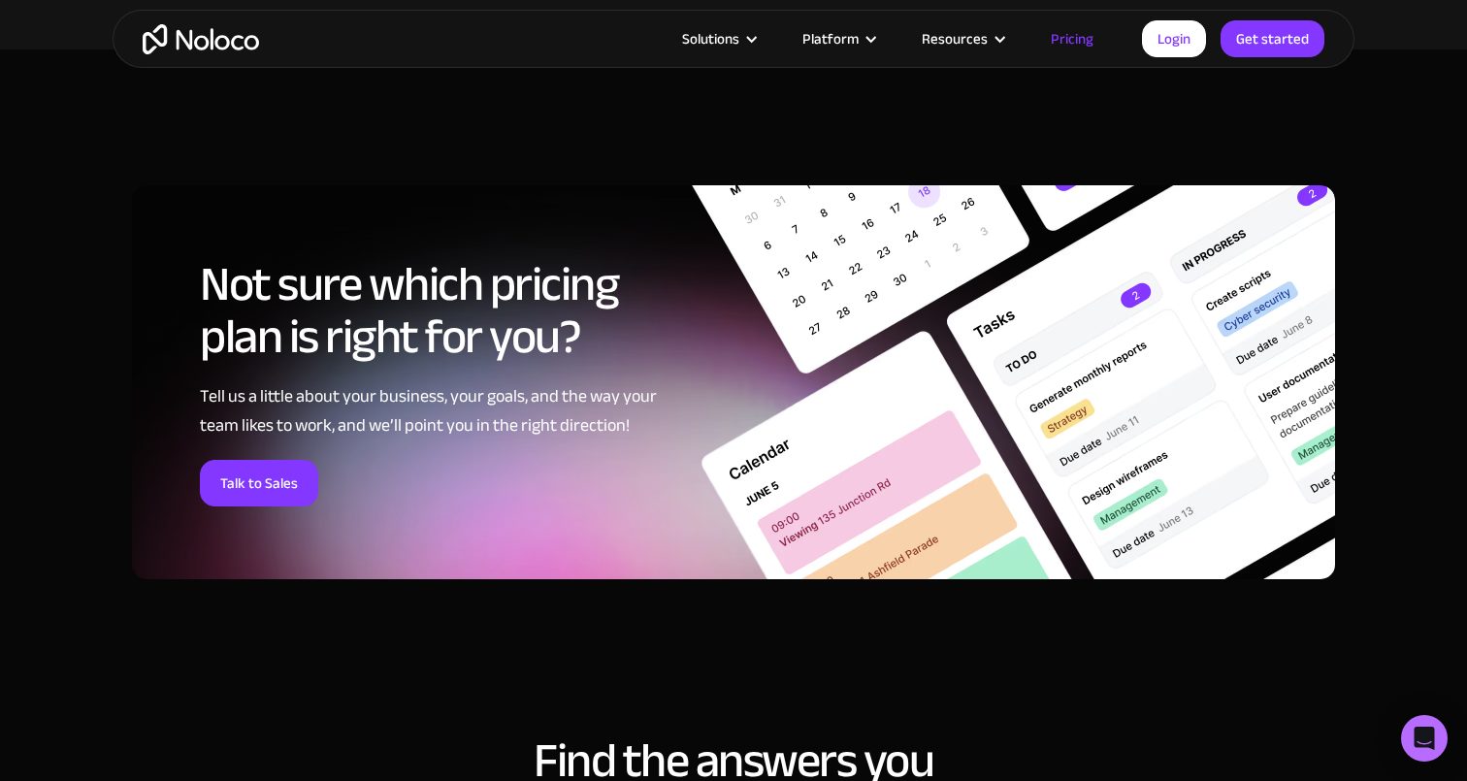
click at [502, 312] on h2 "Not sure which pricing plan is right for you?" at bounding box center [445, 310] width 490 height 105
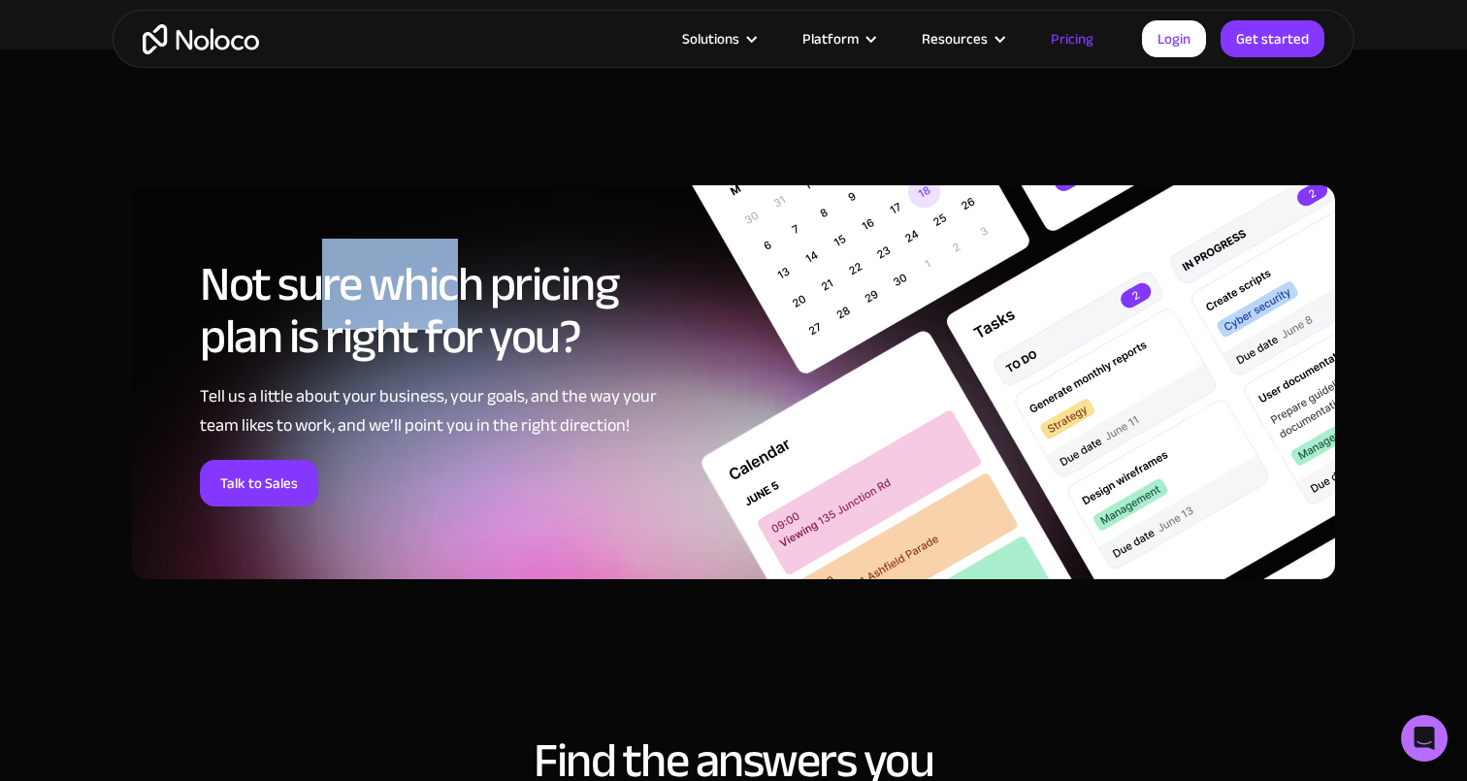
drag, startPoint x: 316, startPoint y: 280, endPoint x: 486, endPoint y: 286, distance: 169.9
click at [486, 286] on h2 "Not sure which pricing plan is right for you?" at bounding box center [445, 310] width 490 height 105
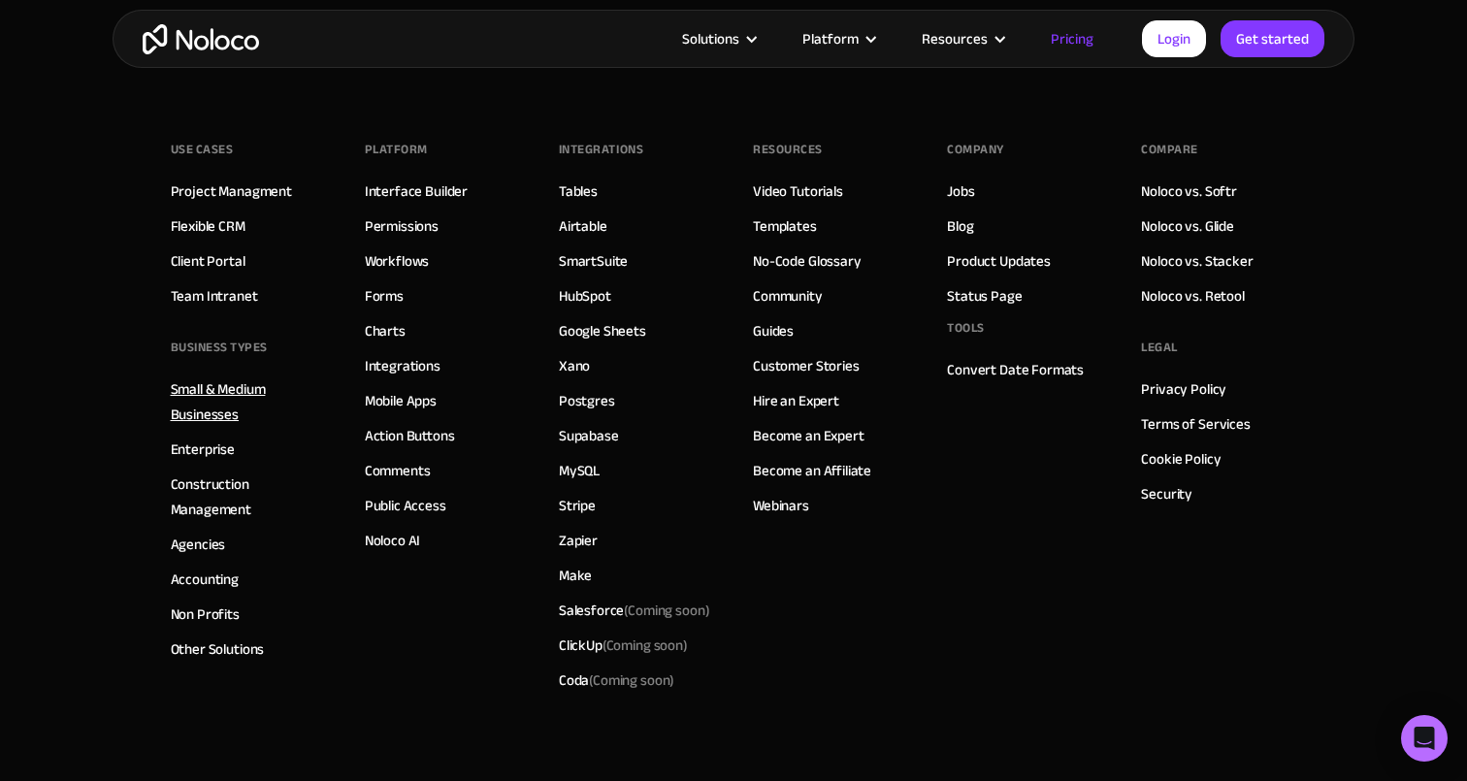
scroll to position [9580, 0]
click at [217, 257] on link "Client Portal" at bounding box center [208, 260] width 75 height 25
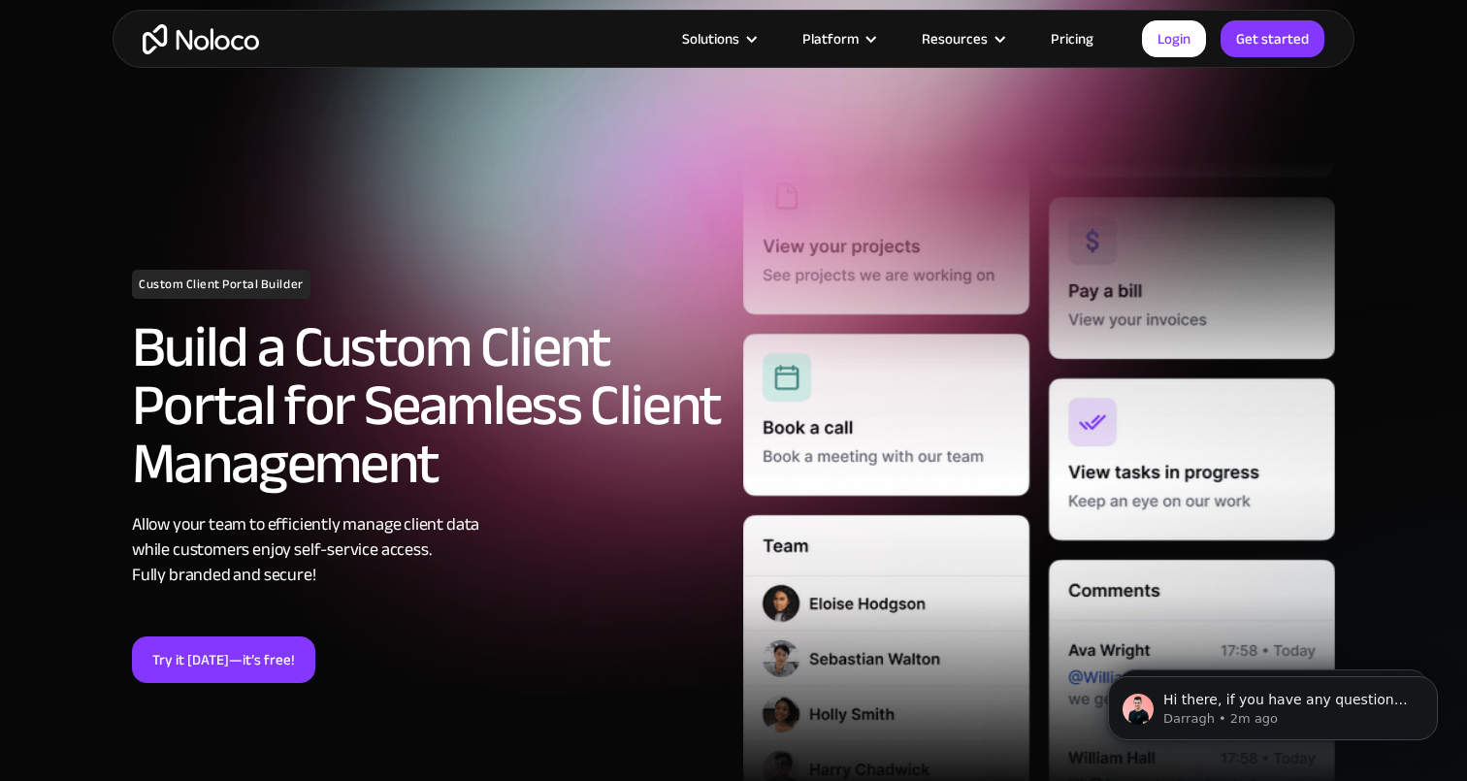
scroll to position [82, 0]
